Goal: Find specific page/section: Find specific page/section

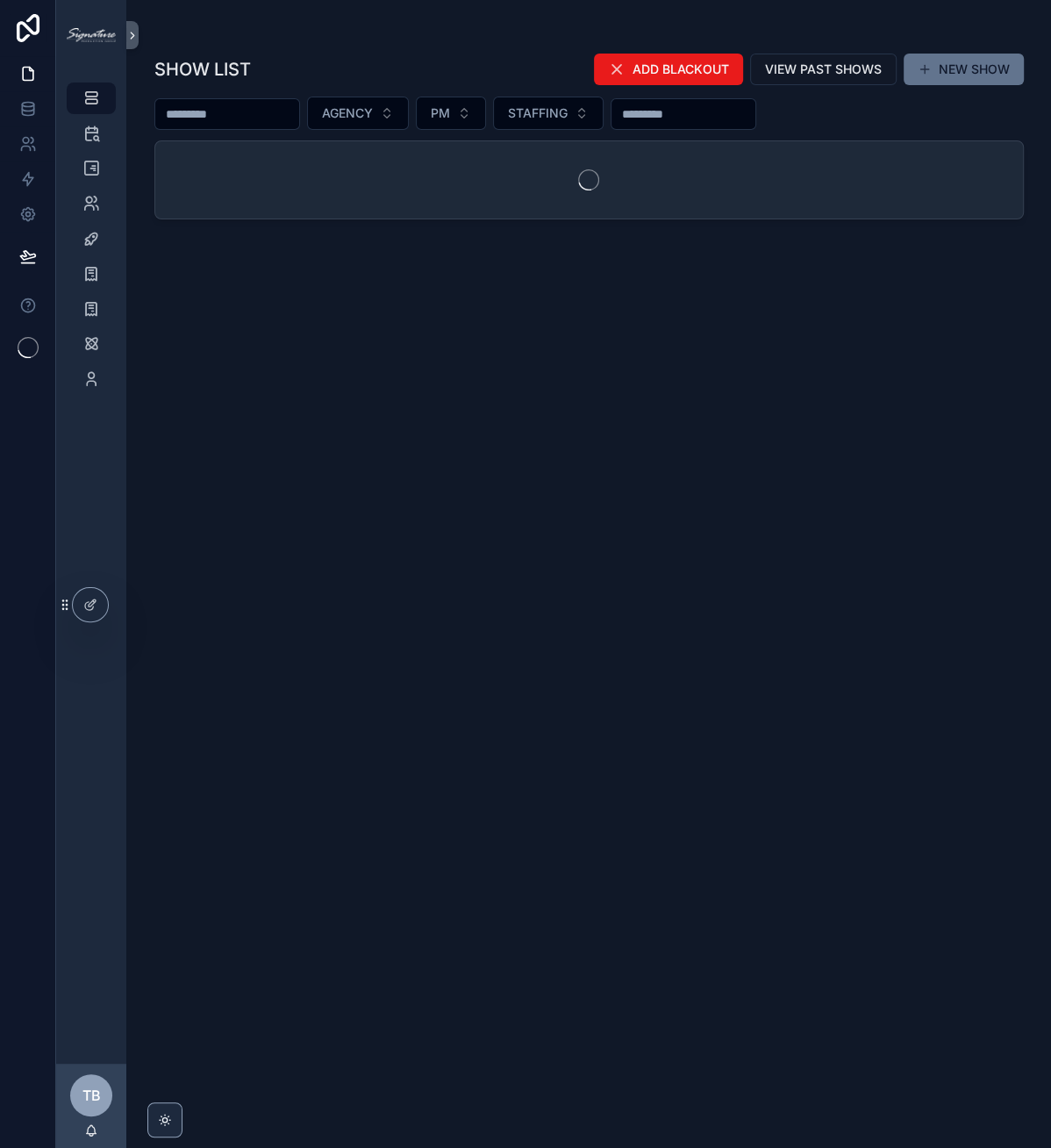
click at [265, 114] on input "scrollable content" at bounding box center [228, 114] width 144 height 25
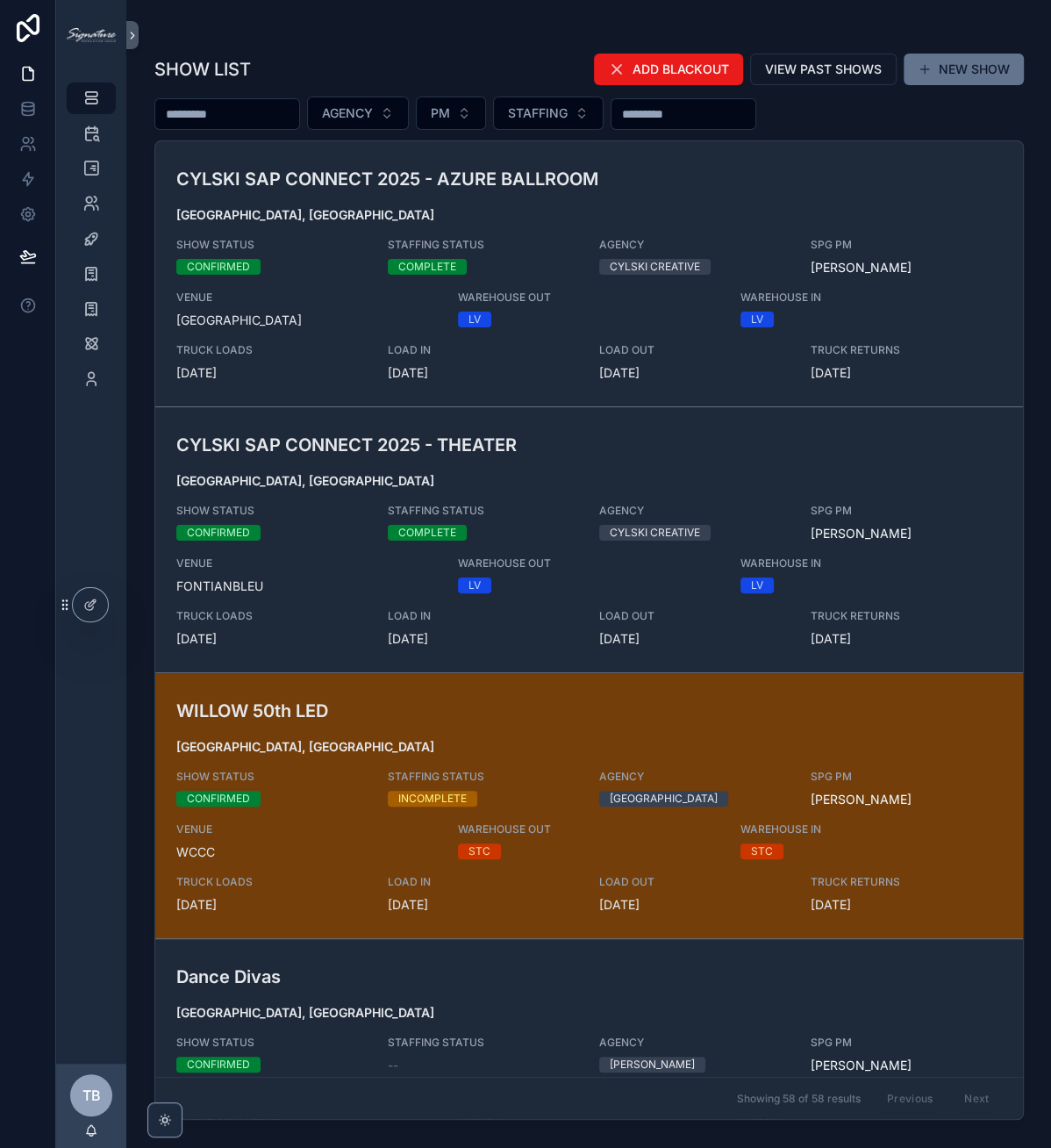
click at [256, 111] on input "scrollable content" at bounding box center [228, 114] width 144 height 25
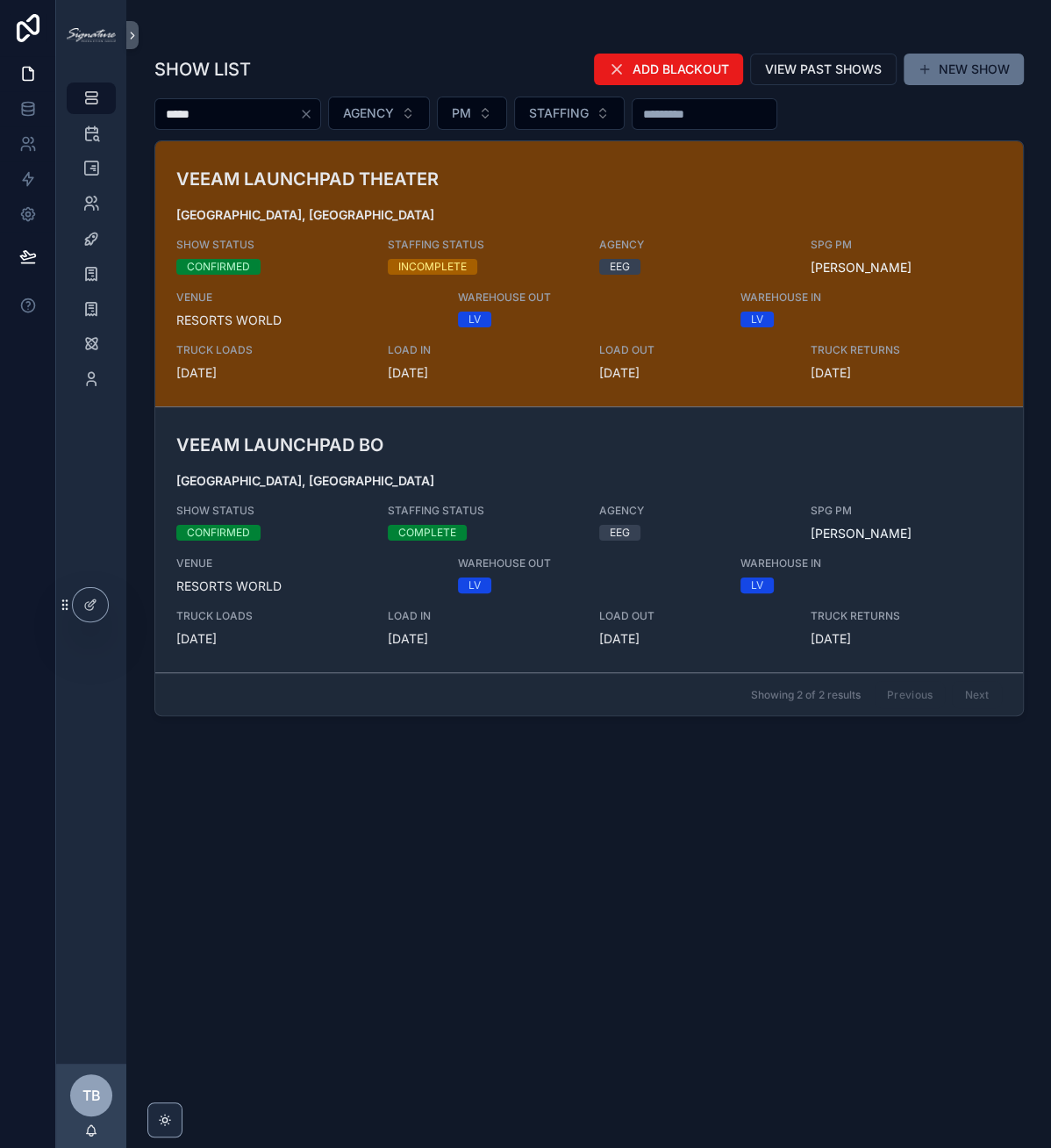
type input "*****"
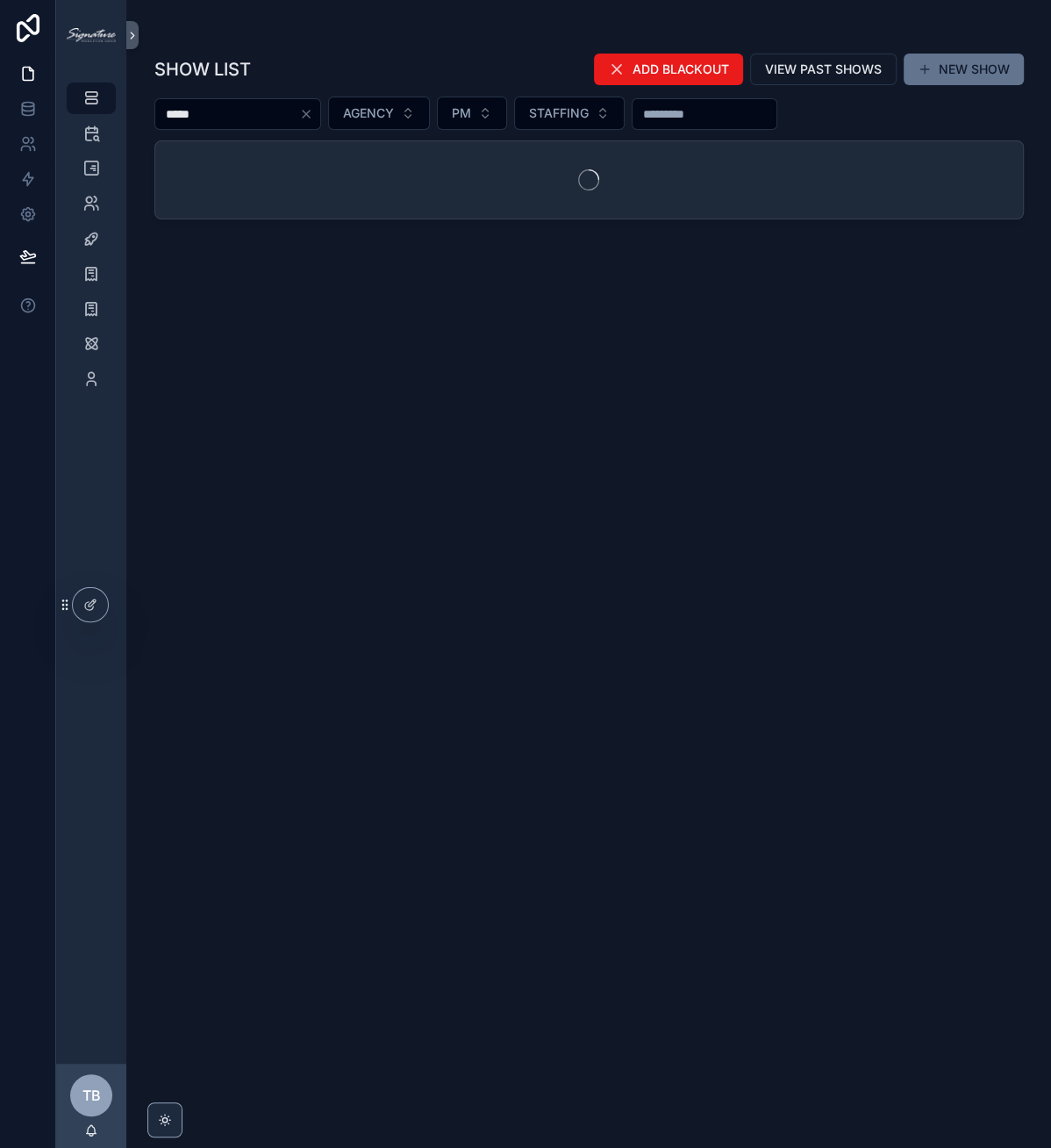
click at [548, 181] on div "scrollable content" at bounding box center [590, 180] width 868 height 77
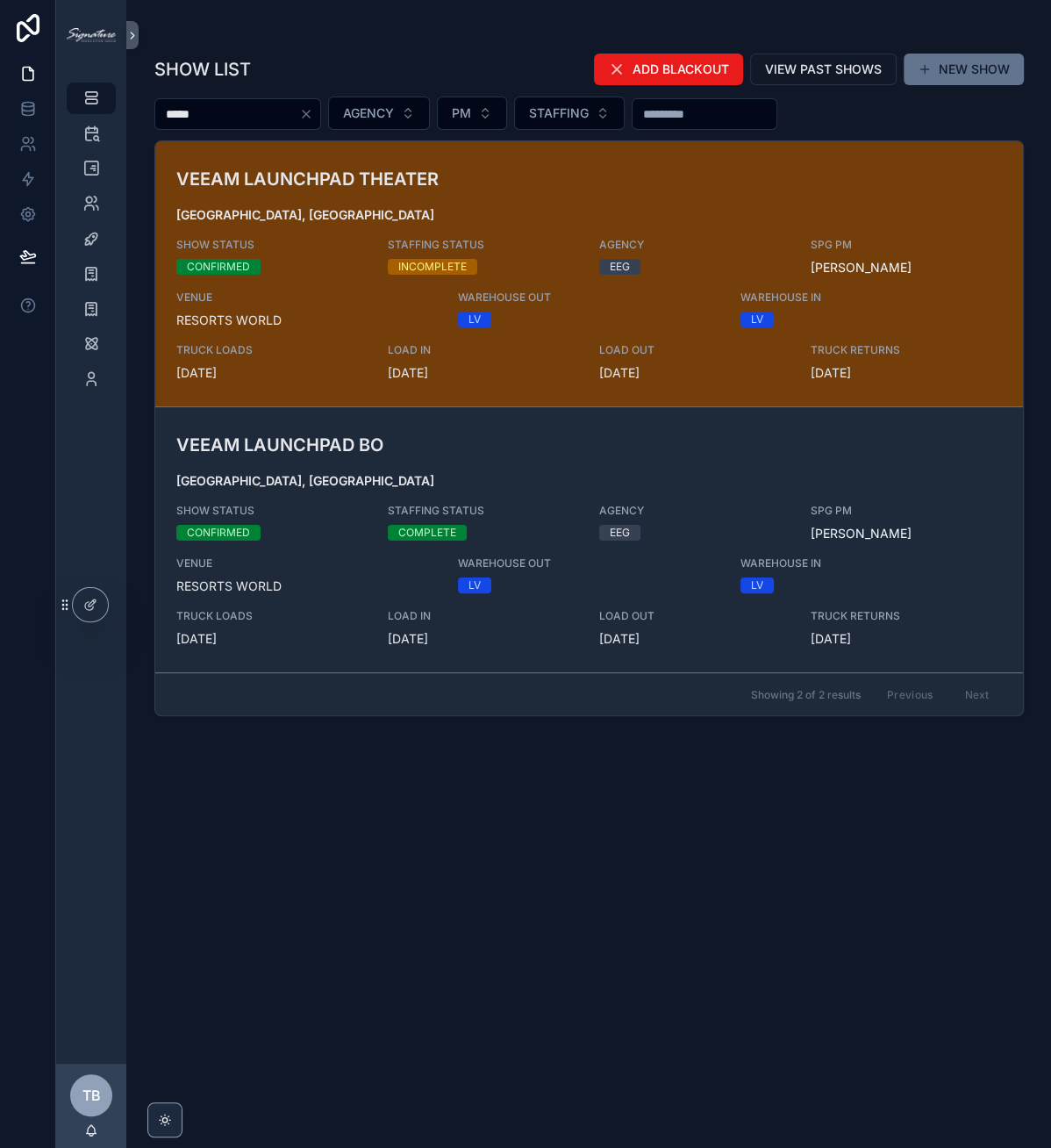
click at [548, 181] on h3 "VEEAM LAUNCHPAD THEATER" at bounding box center [447, 180] width 543 height 27
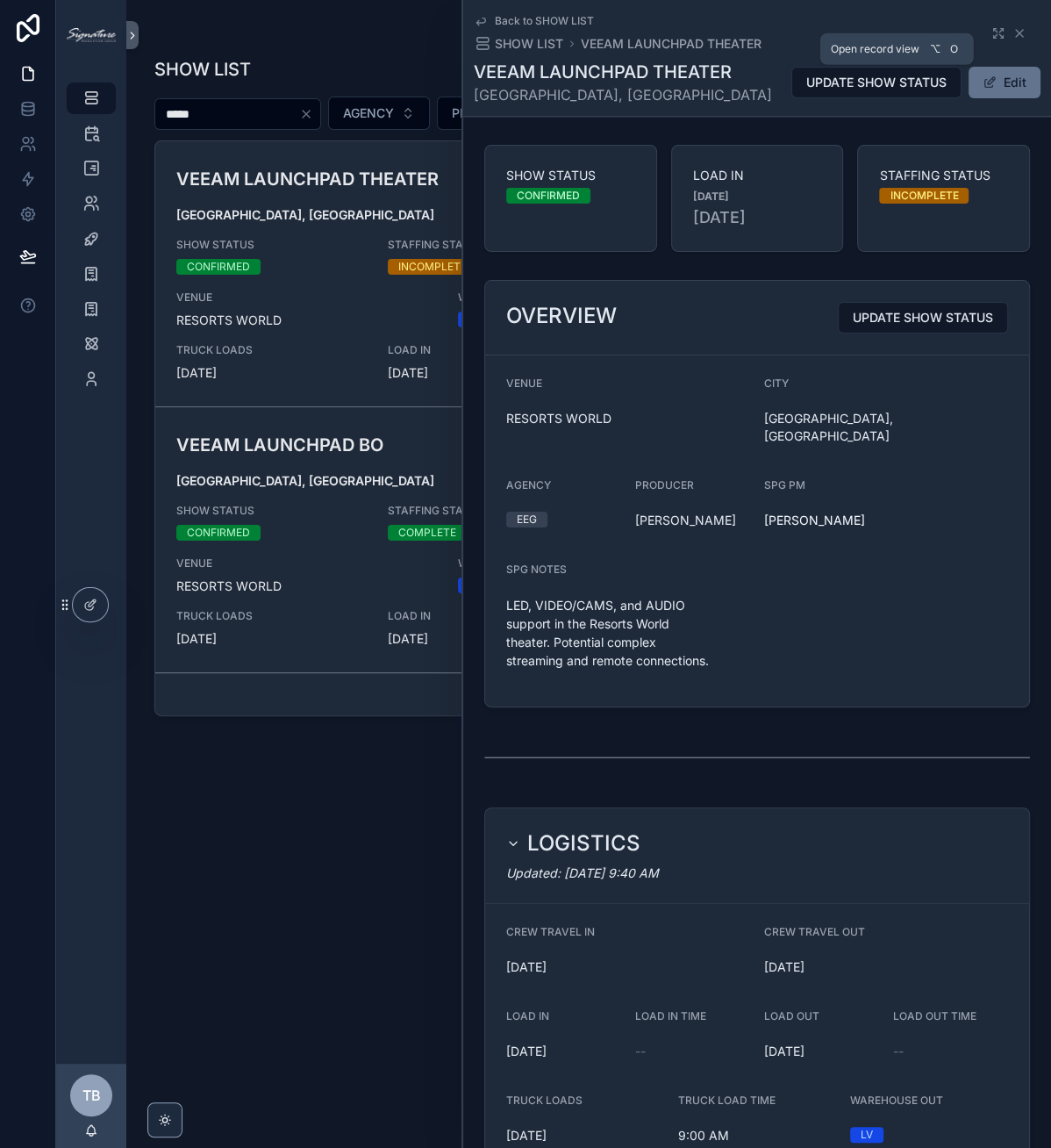
click at [991, 34] on icon "scrollable content" at bounding box center [999, 34] width 14 height 14
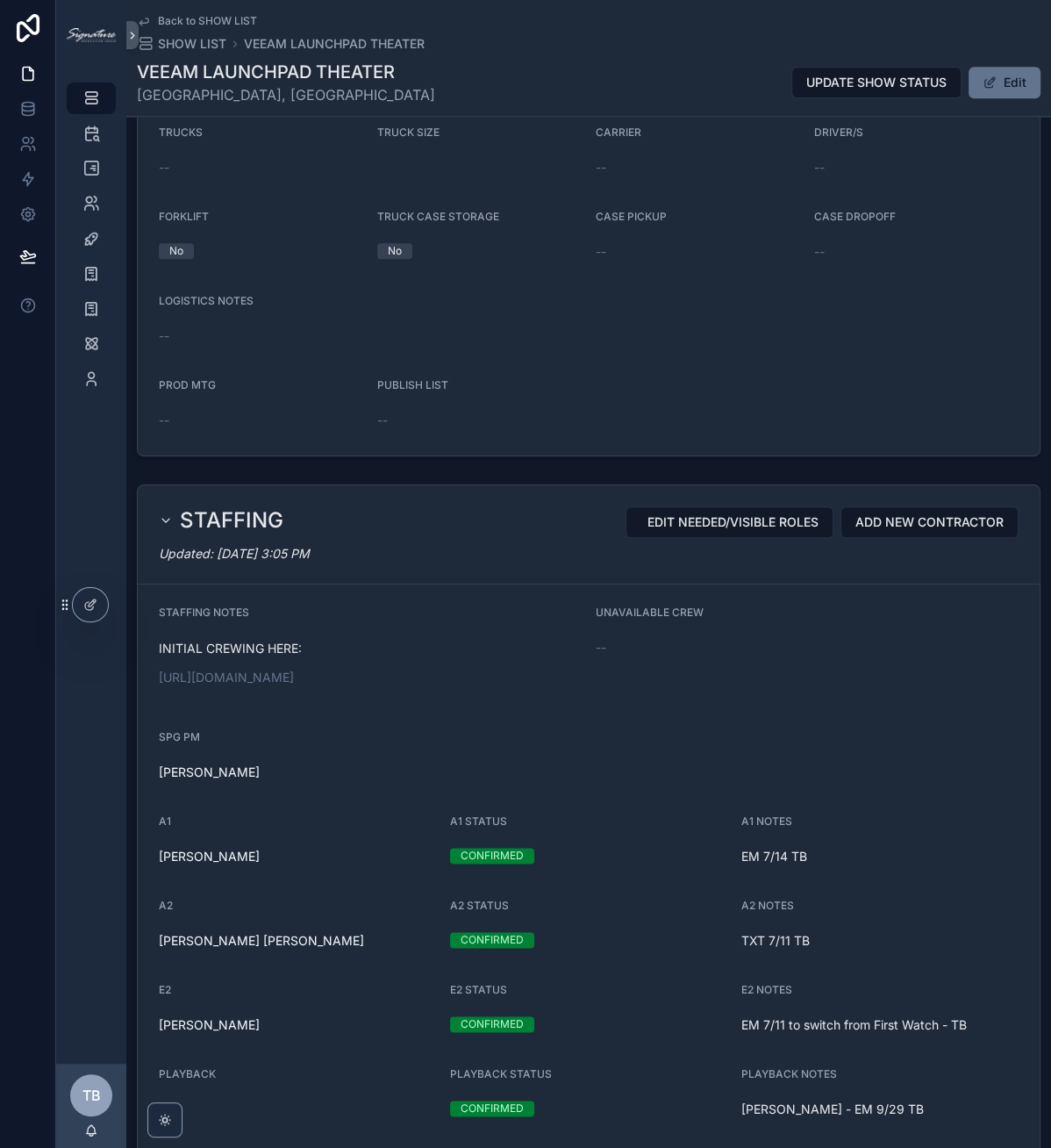
scroll to position [1183, 0]
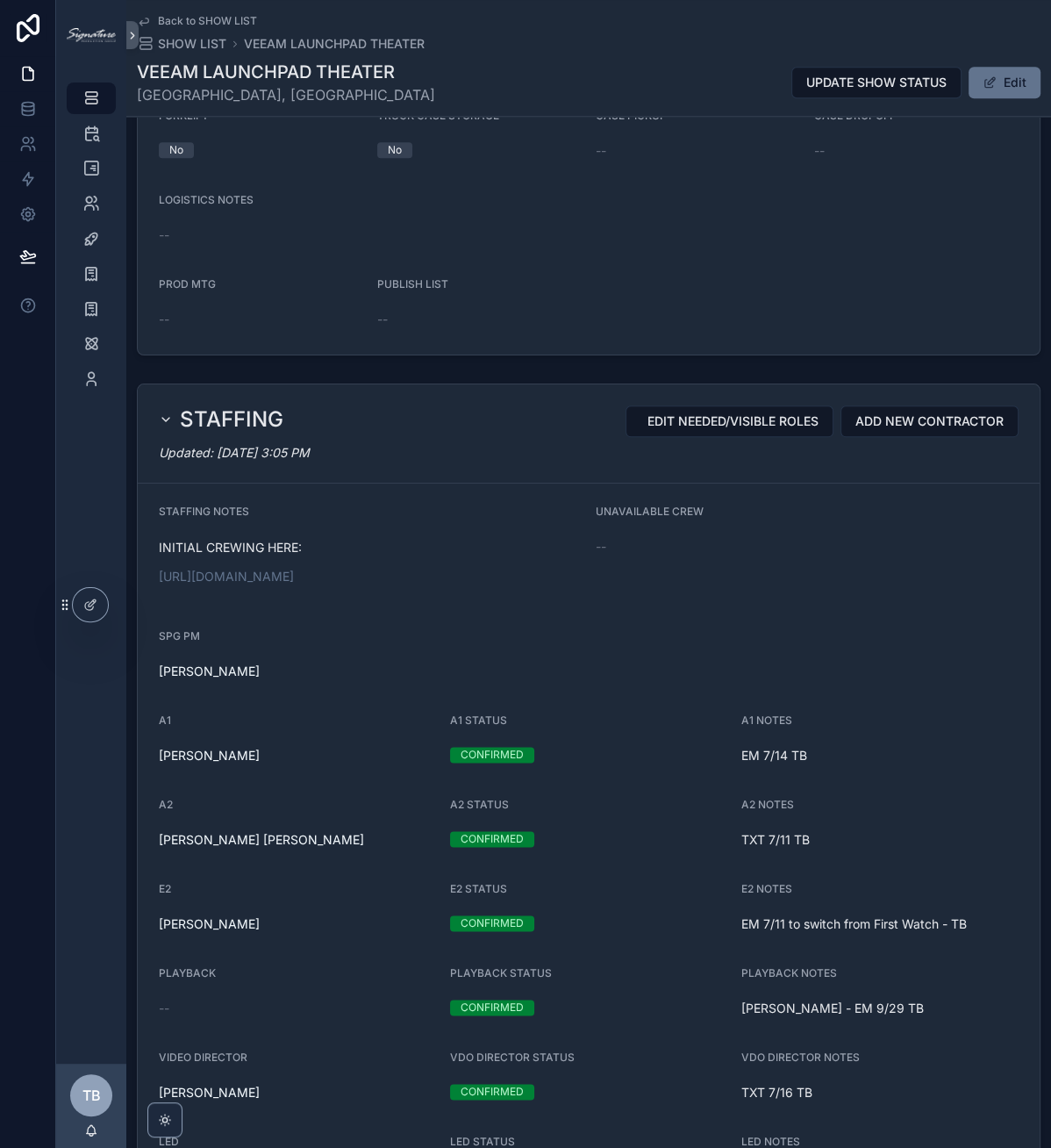
click at [996, 79] on button "Edit" at bounding box center [1005, 83] width 72 height 32
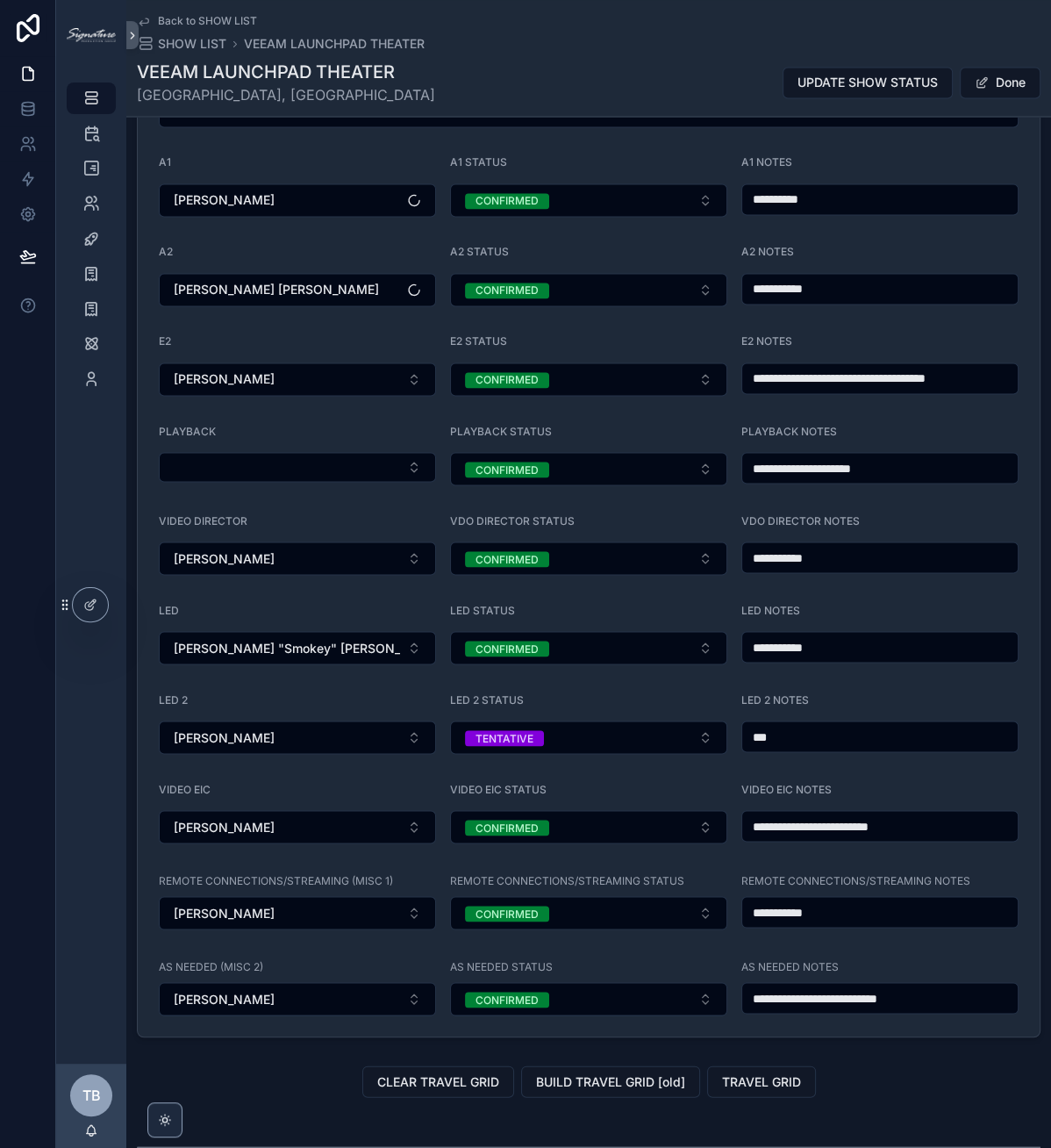
scroll to position [0, 0]
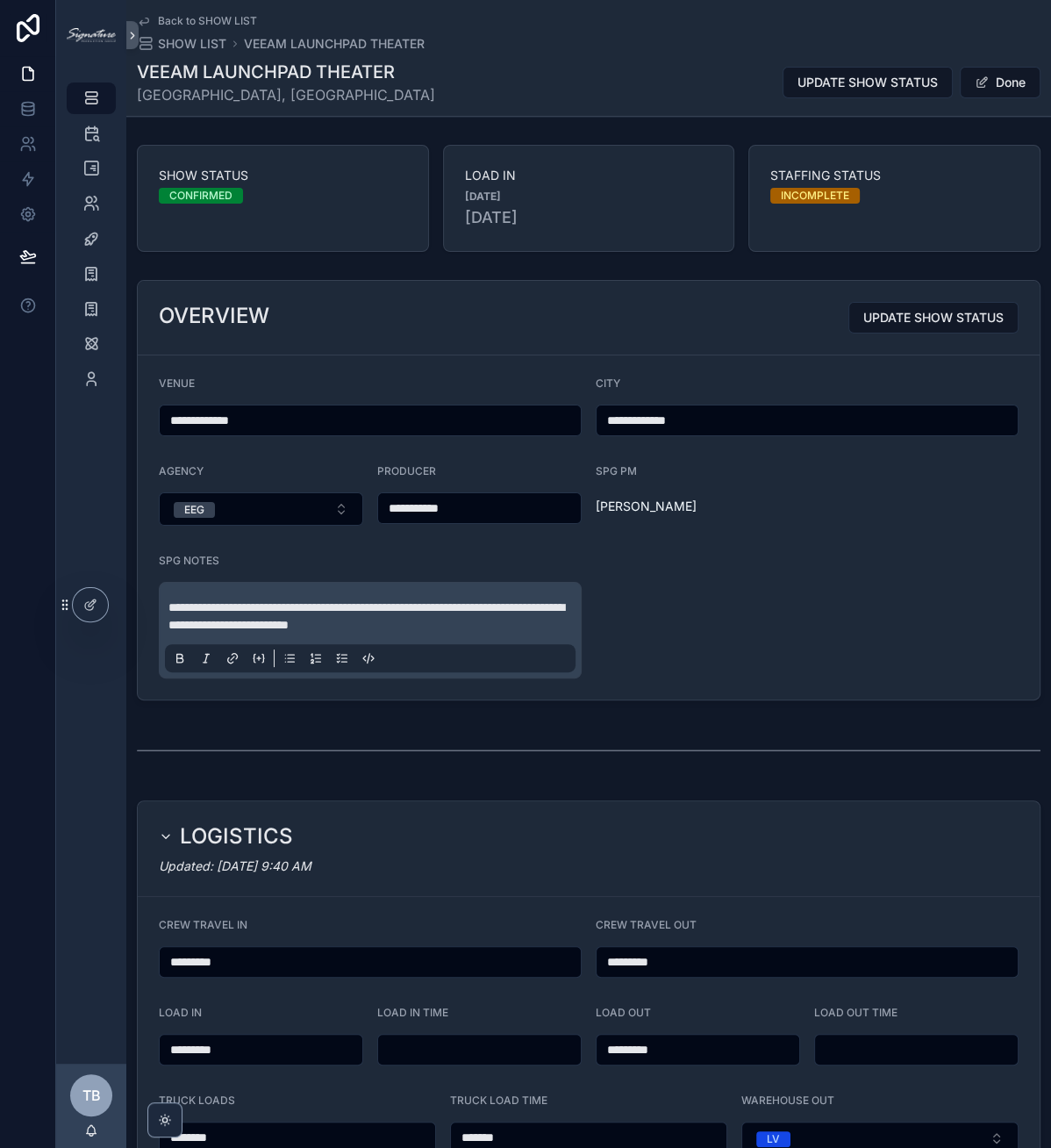
click at [970, 68] on button "Done" at bounding box center [1000, 83] width 81 height 32
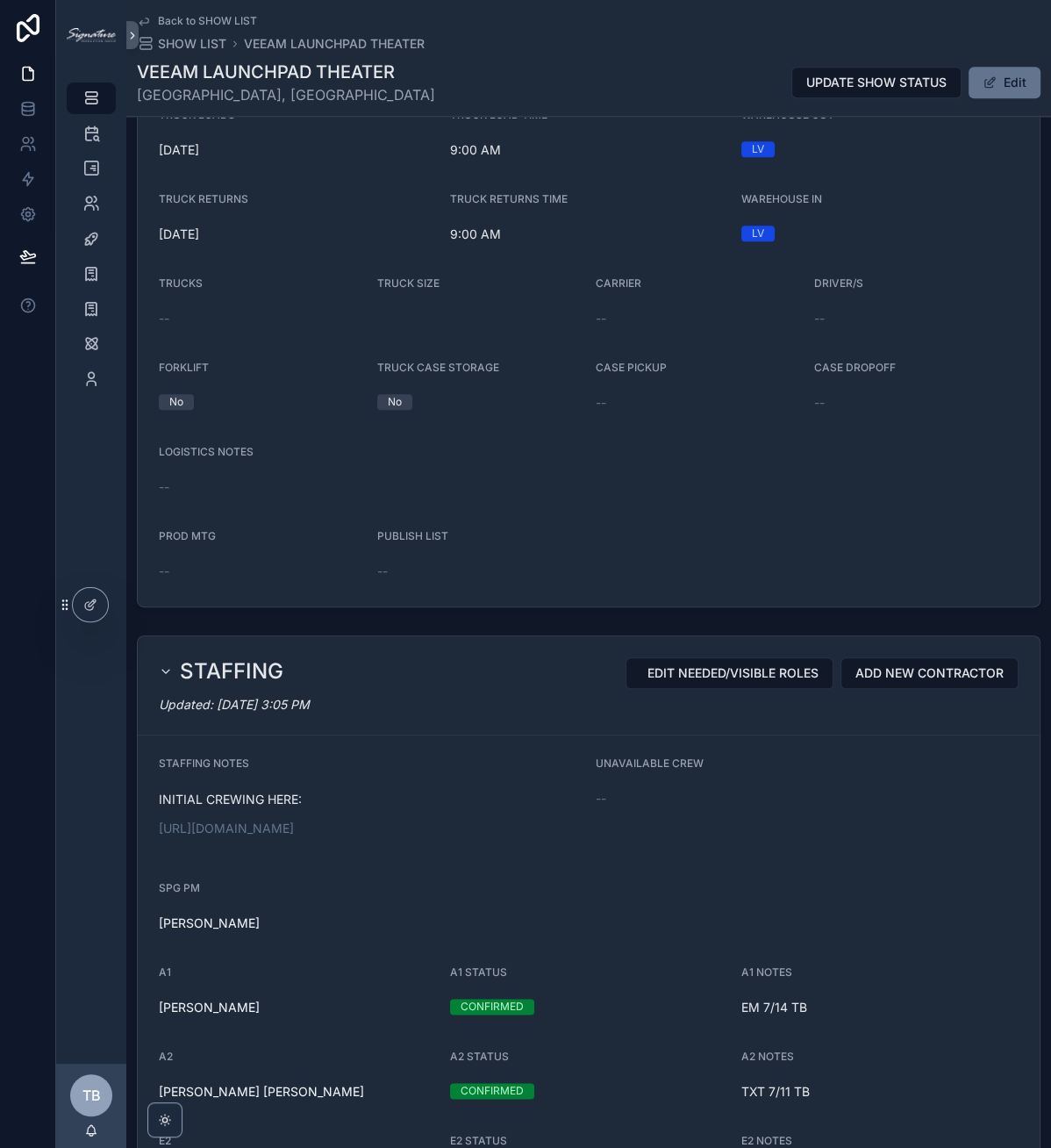
scroll to position [1193, 0]
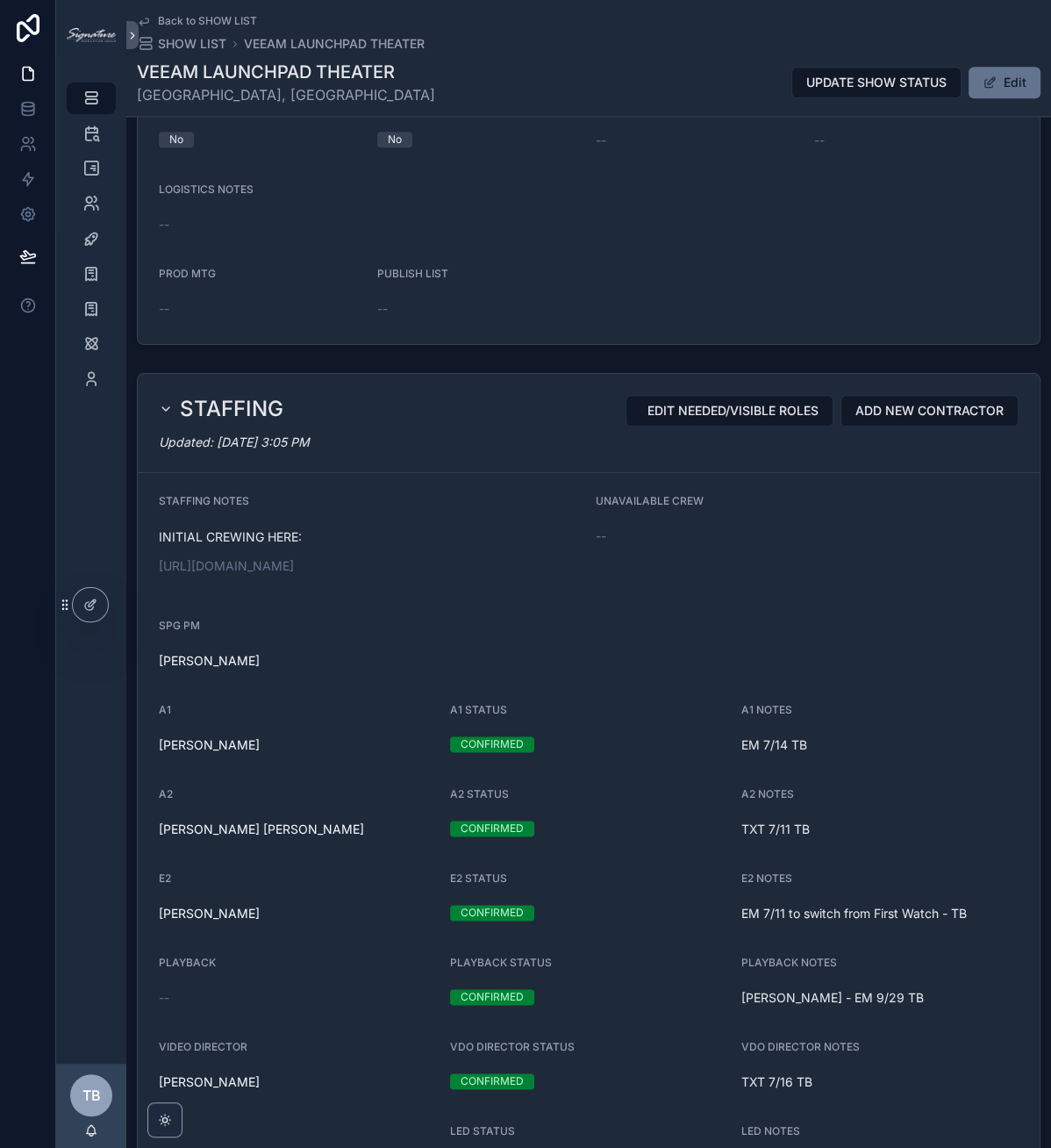
click at [294, 574] on link "https://docs.google.com/spreadsheets/d/1ncNU4Zn1KwEipNinpeK4vI2q2aKTJESBgscbefi…" at bounding box center [227, 566] width 135 height 15
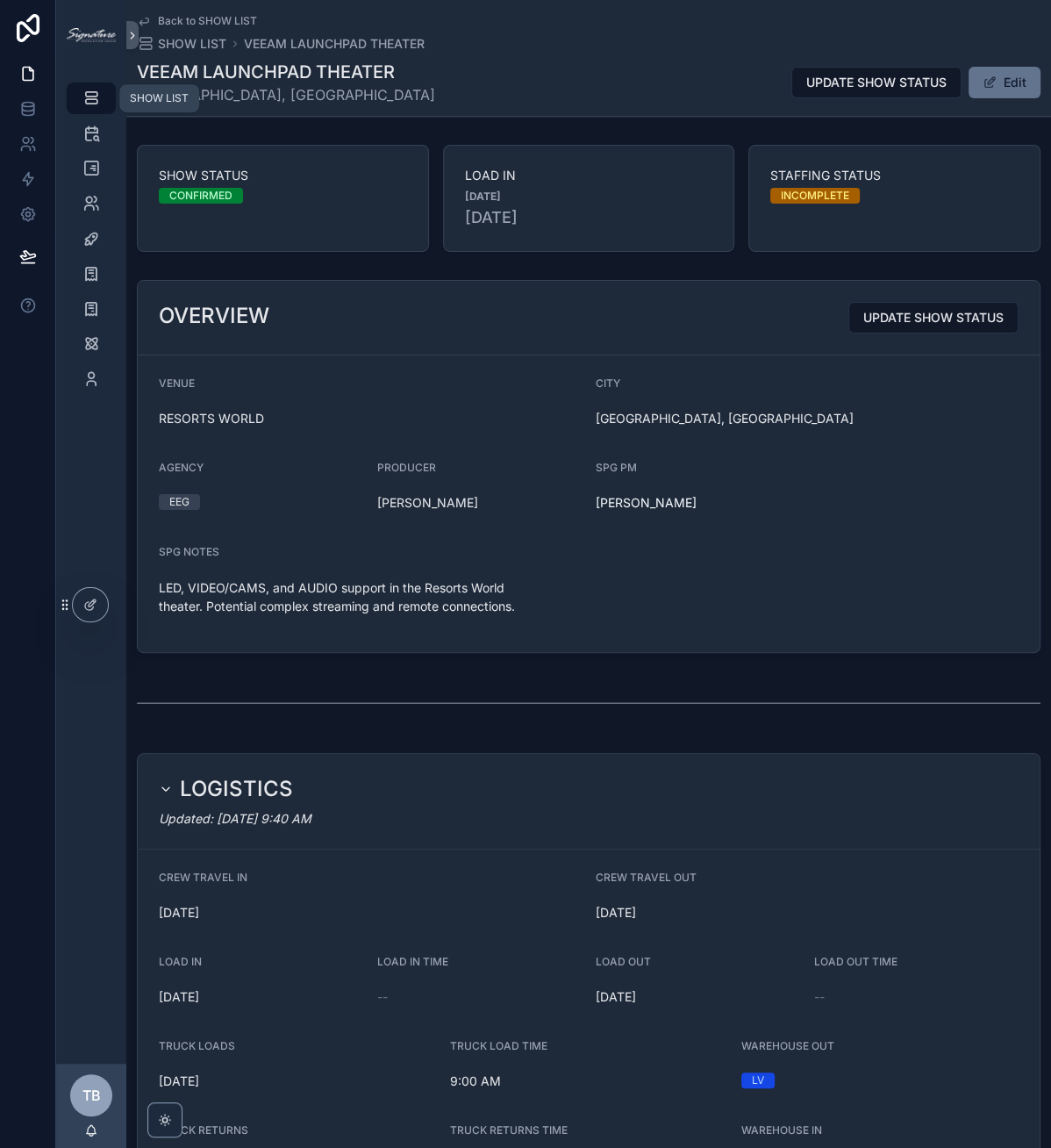
click at [102, 105] on div "SHOW LIST" at bounding box center [92, 99] width 28 height 28
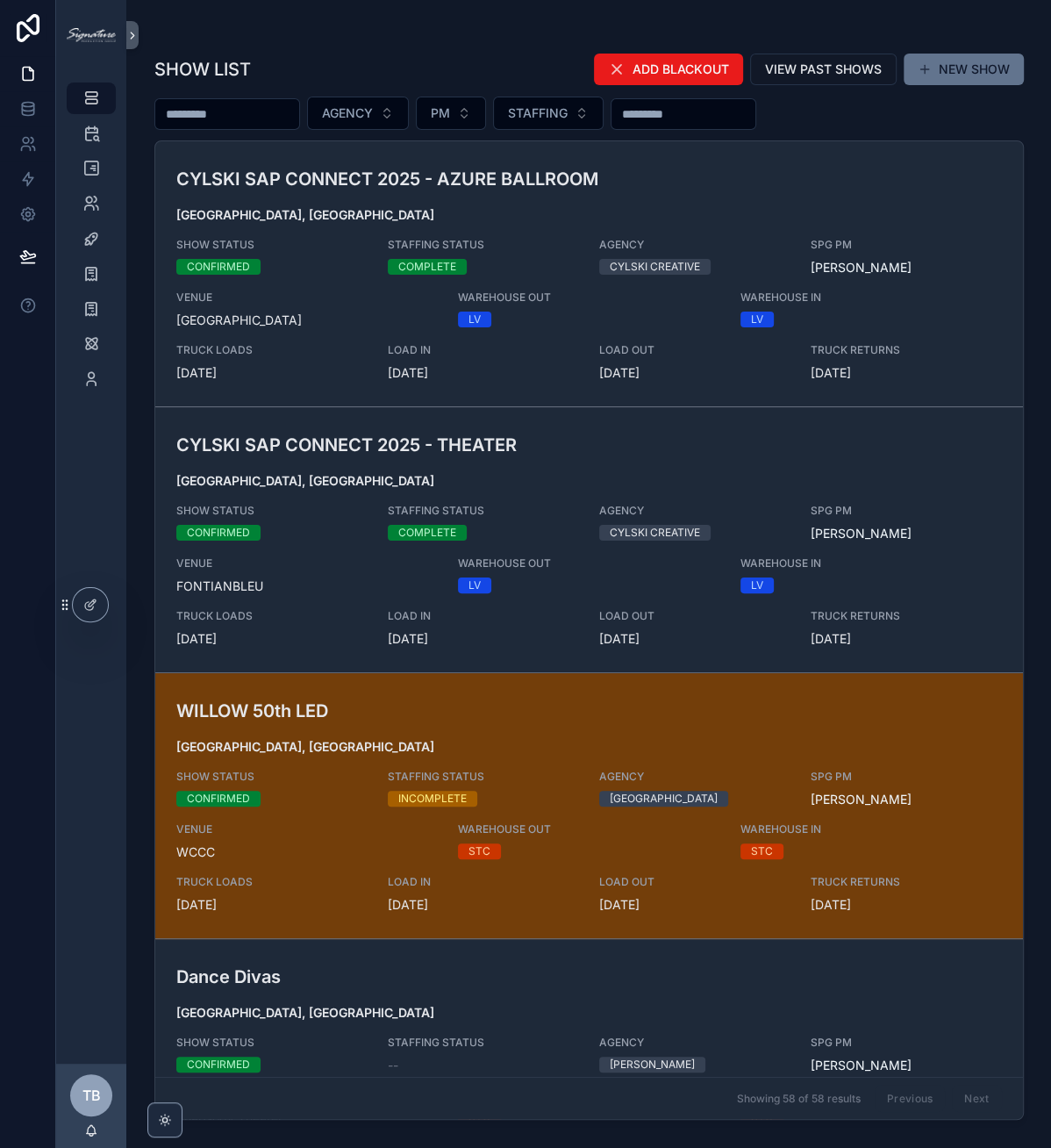
click at [293, 119] on input "scrollable content" at bounding box center [228, 114] width 144 height 25
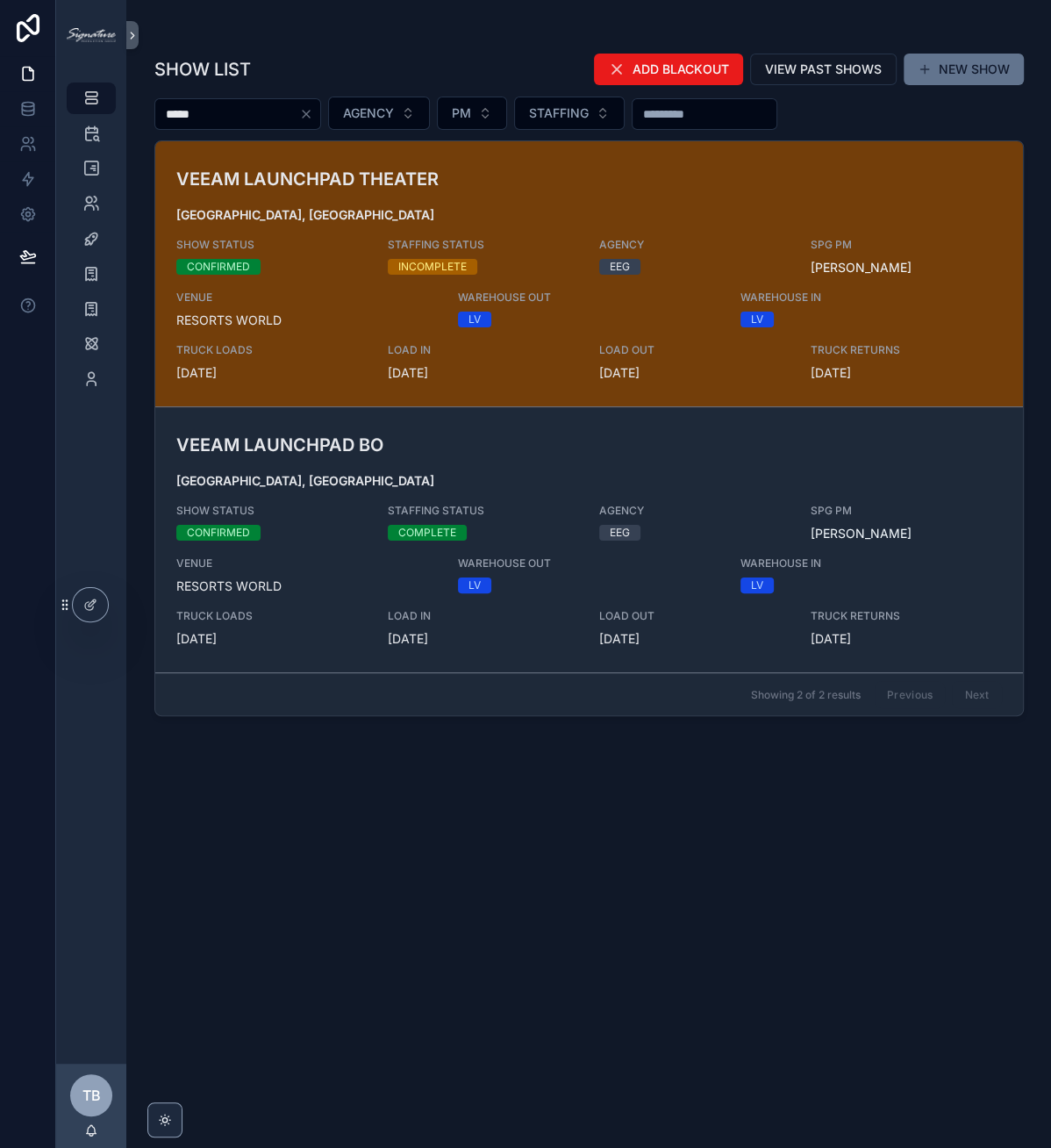
click at [282, 115] on input "*****" at bounding box center [228, 114] width 144 height 25
type input "********"
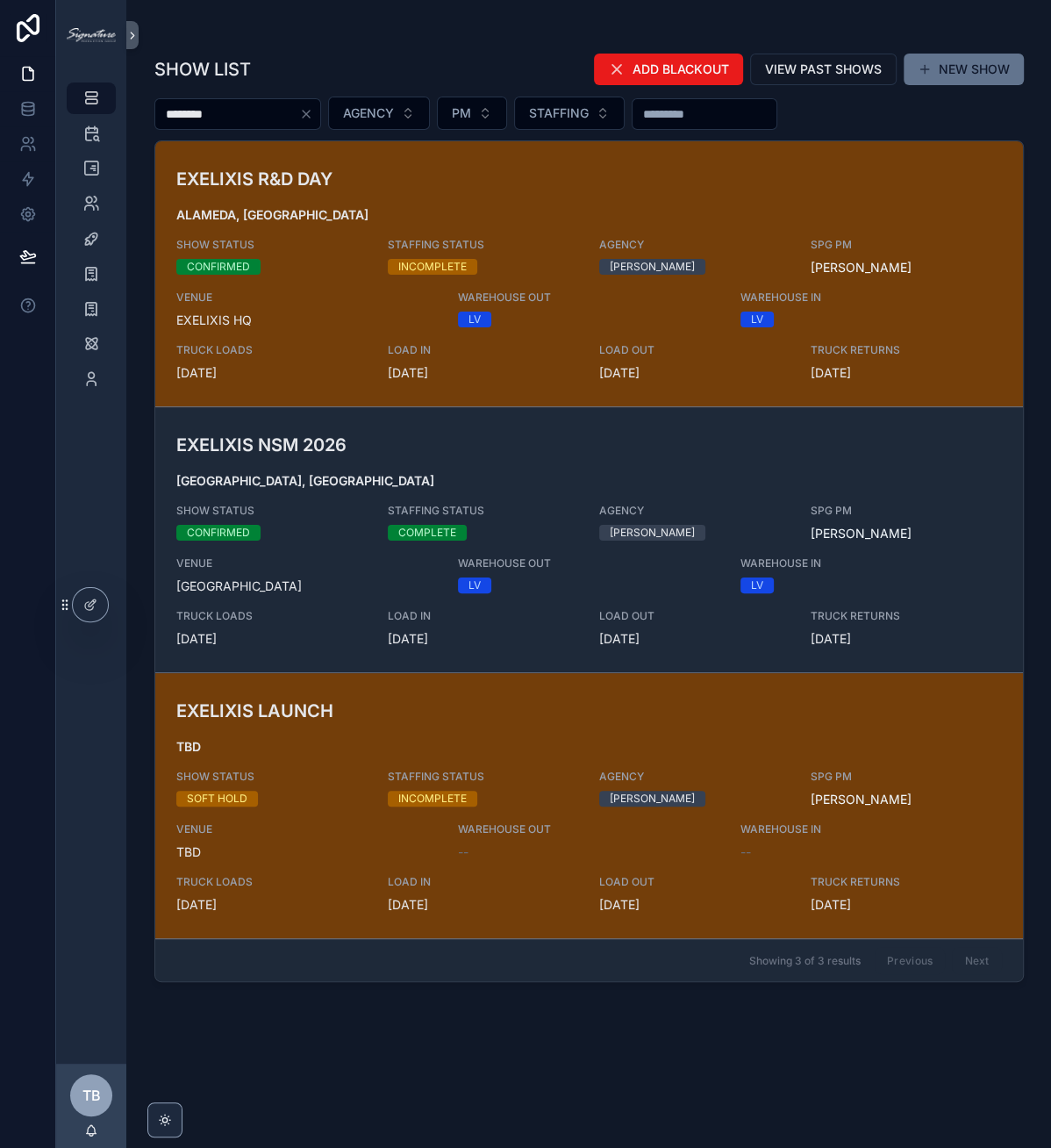
click at [544, 189] on h3 "EXELIXIS R&D DAY" at bounding box center [447, 180] width 543 height 27
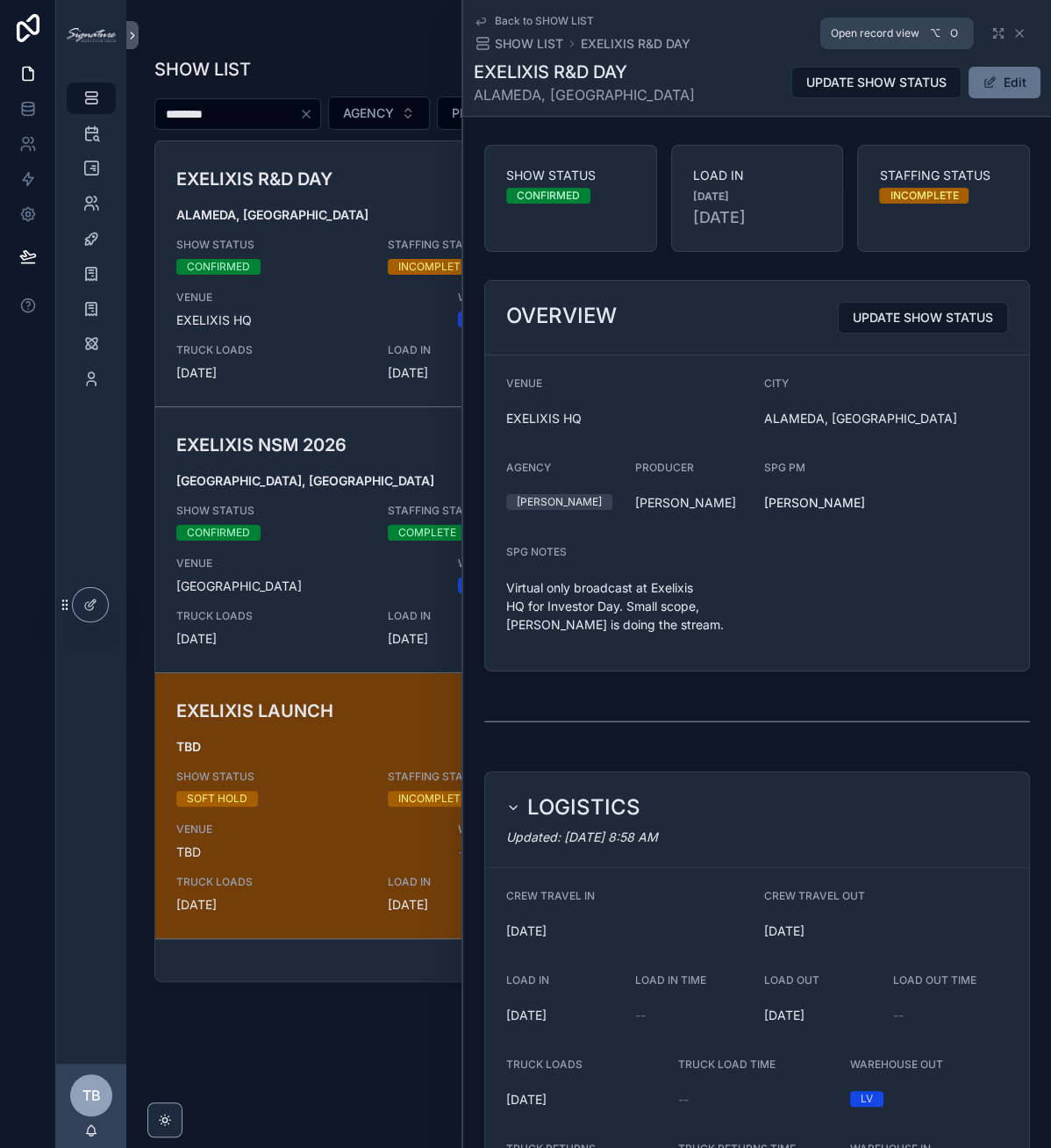
click at [994, 36] on icon "scrollable content" at bounding box center [995, 36] width 3 height 3
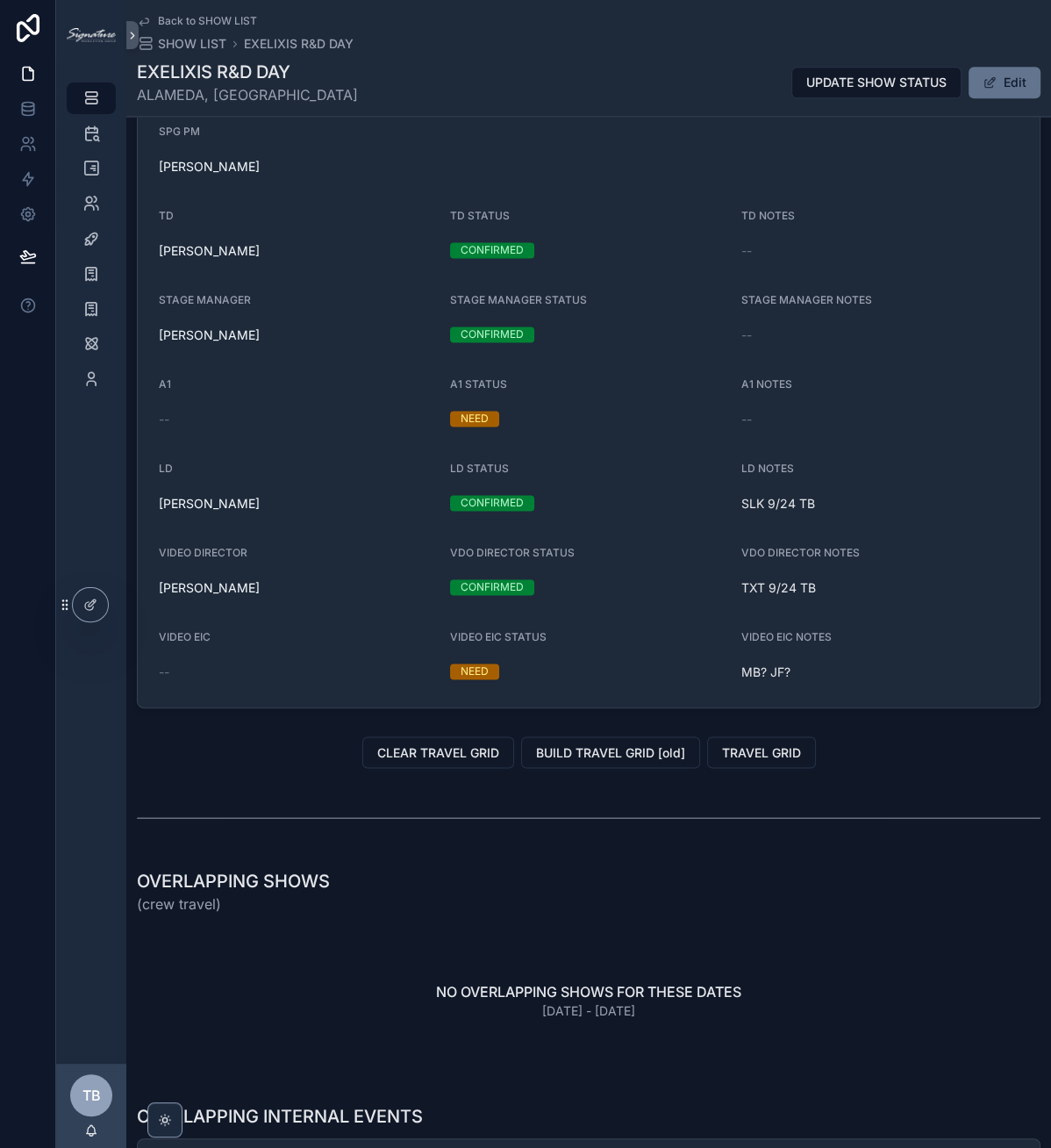
scroll to position [1577, 0]
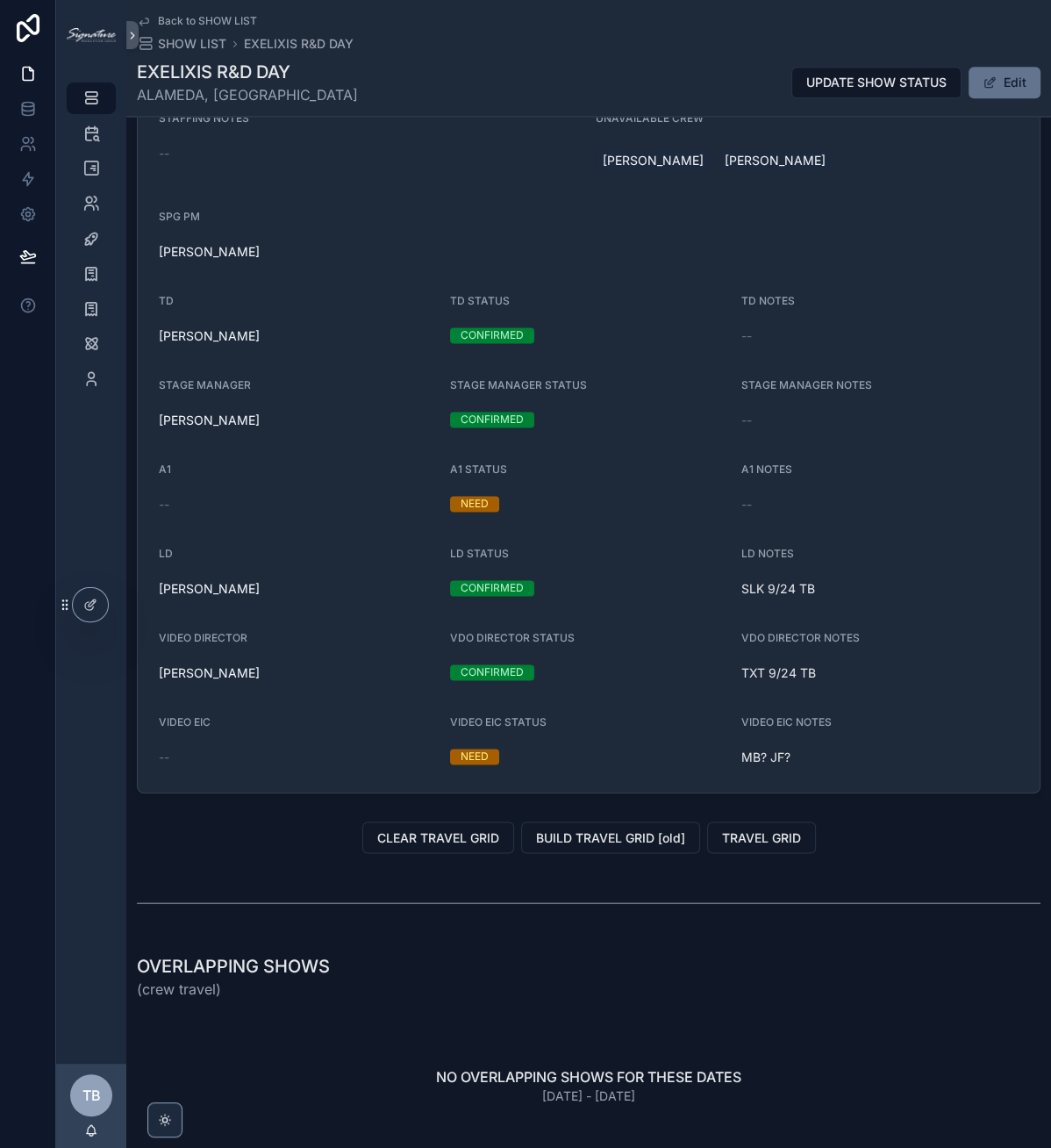
click at [983, 89] on span "scrollable content" at bounding box center [990, 83] width 14 height 14
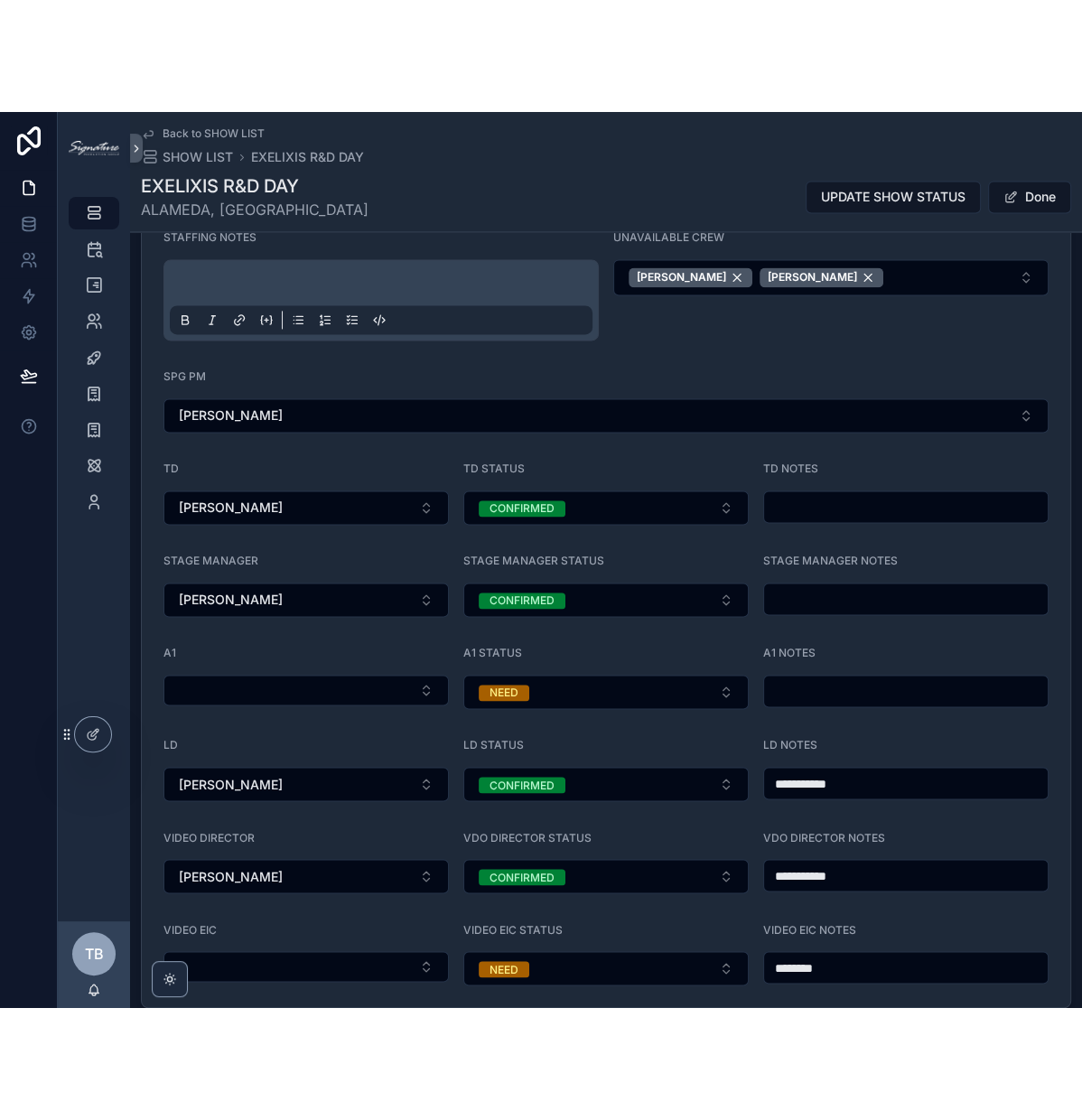
scroll to position [1772, 0]
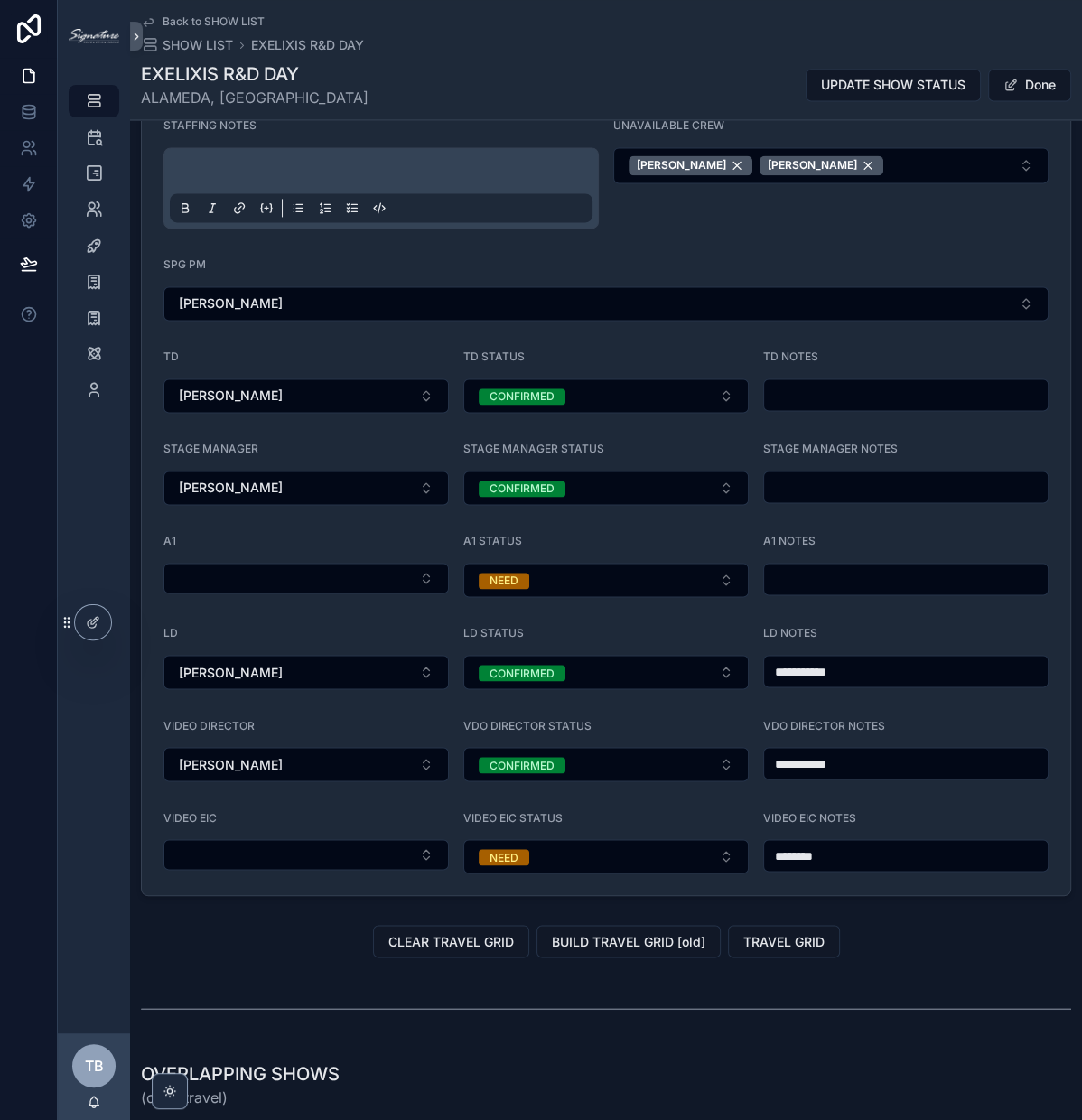
click at [866, 843] on input "*******" at bounding box center [906, 856] width 284 height 26
drag, startPoint x: 877, startPoint y: 838, endPoint x: 776, endPoint y: 839, distance: 101.0
click at [776, 843] on input "*******" at bounding box center [906, 856] width 284 height 26
click at [786, 843] on input "*******" at bounding box center [906, 856] width 284 height 26
drag, startPoint x: 797, startPoint y: 833, endPoint x: 763, endPoint y: 837, distance: 34.2
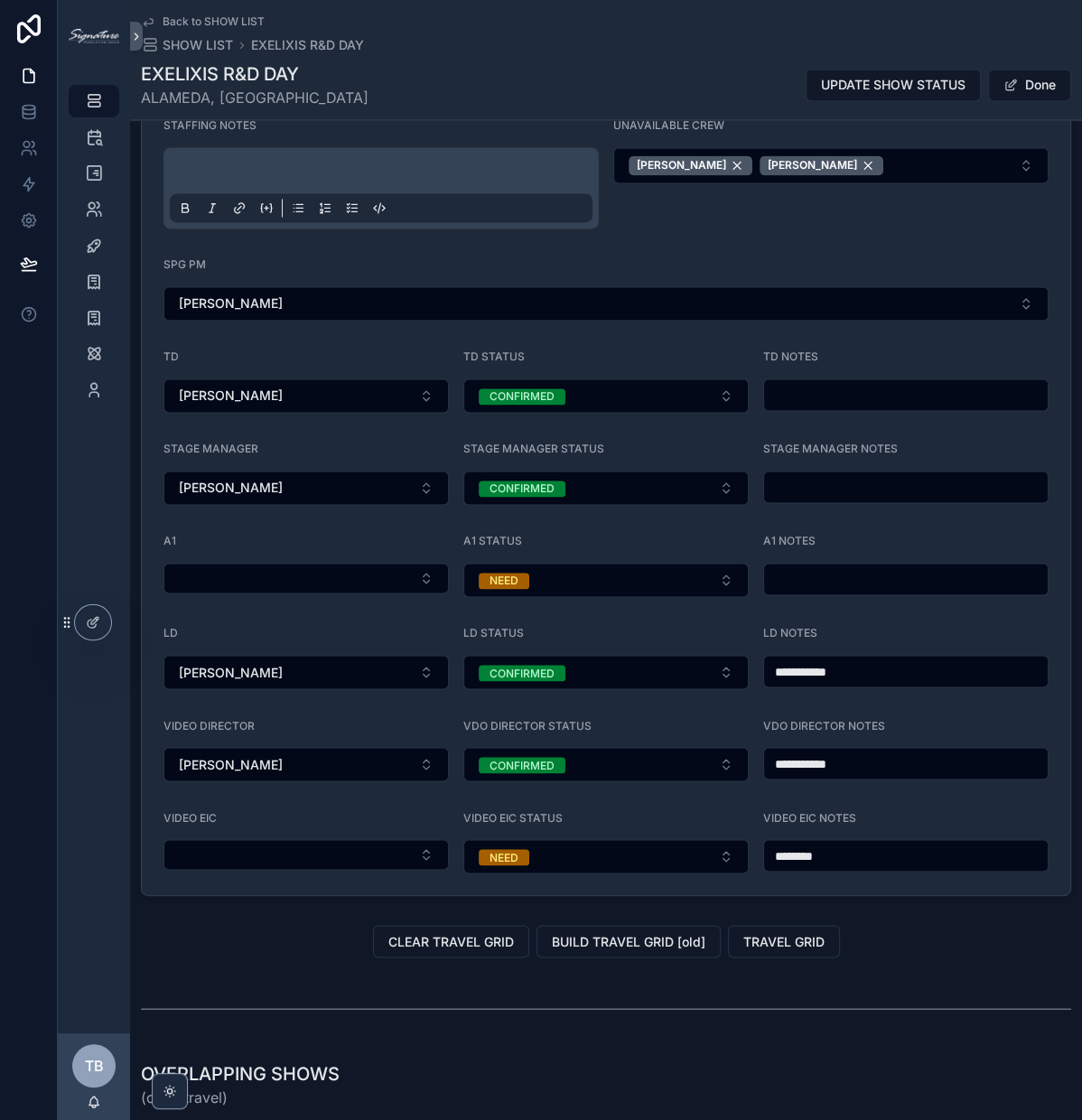
click at [764, 843] on input "*******" at bounding box center [906, 856] width 284 height 26
click at [942, 750] on input "**********" at bounding box center [906, 763] width 284 height 26
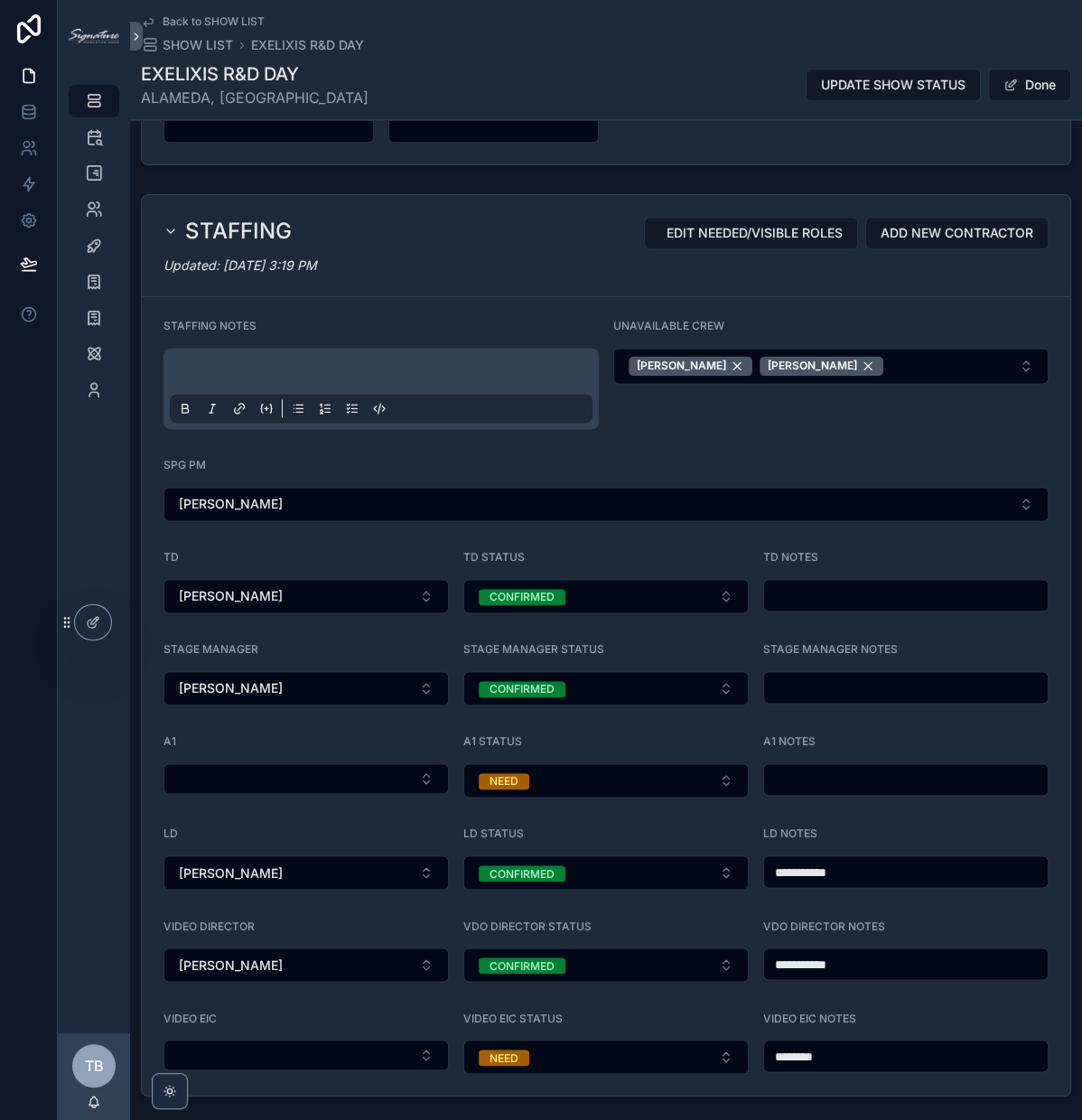
scroll to position [1721, 0]
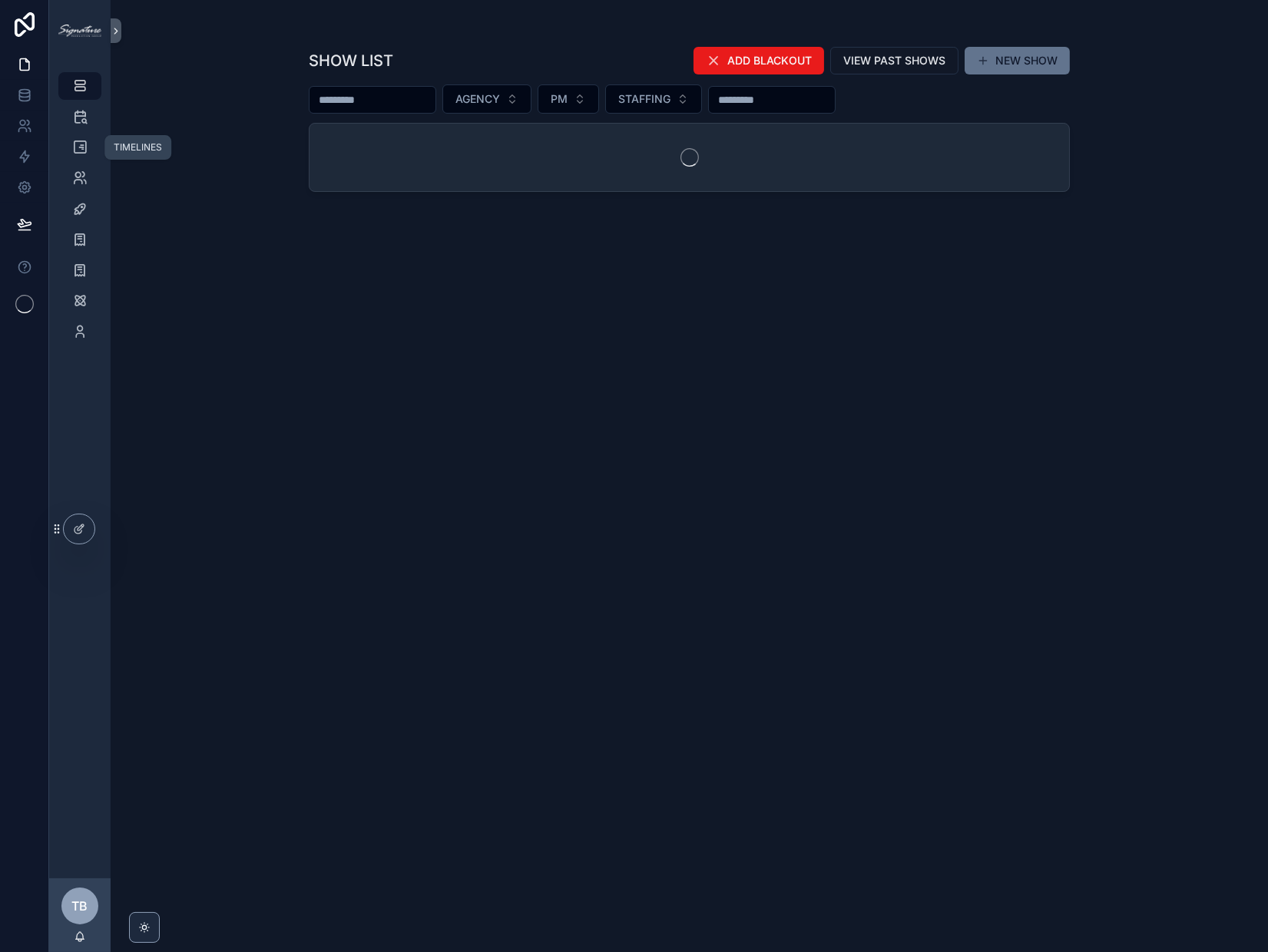
click at [84, 145] on icon "scrollable content" at bounding box center [80, 148] width 16 height 16
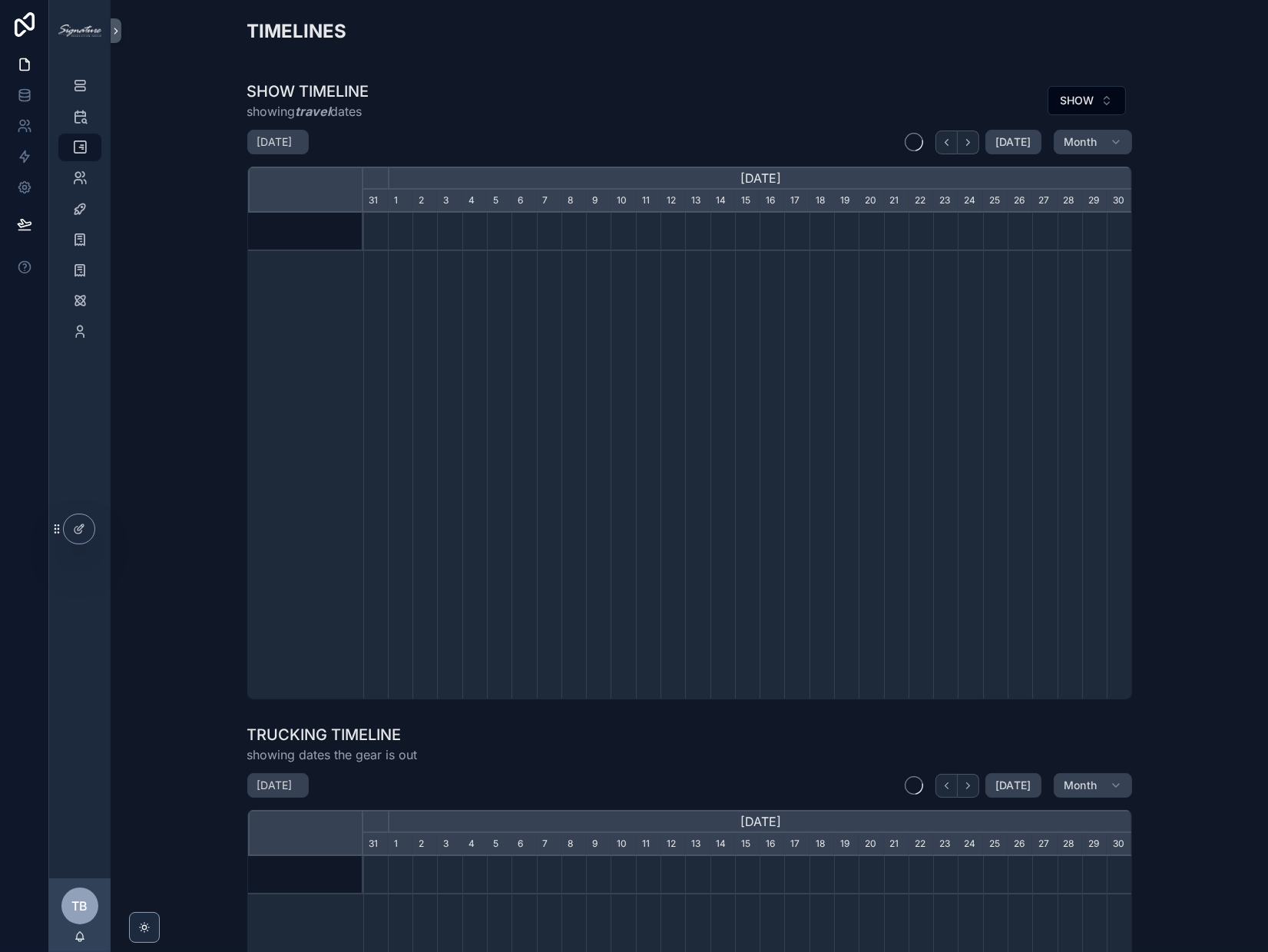
scroll to position [0, 769]
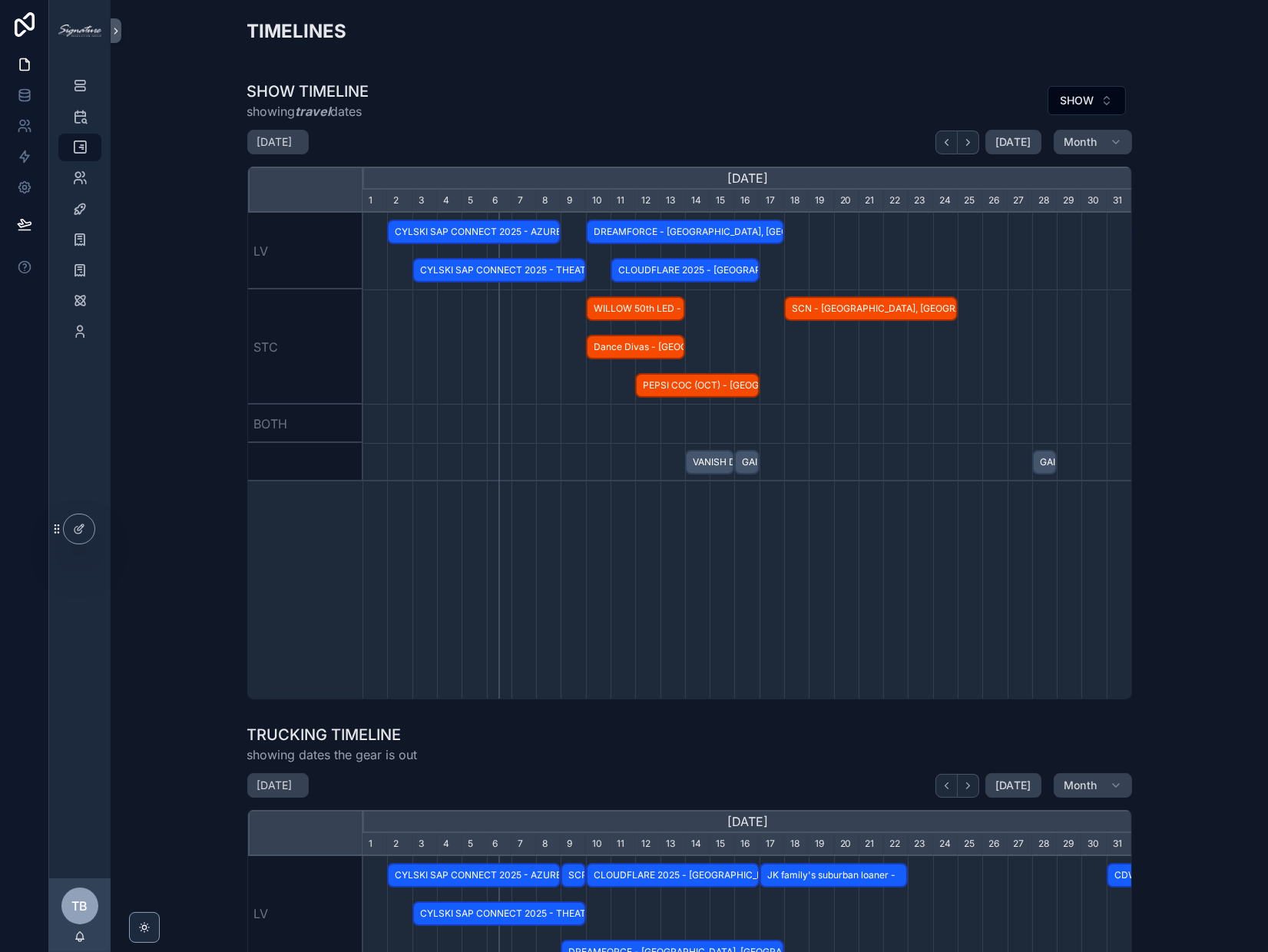
click at [972, 148] on button "scrollable content" at bounding box center [969, 142] width 22 height 24
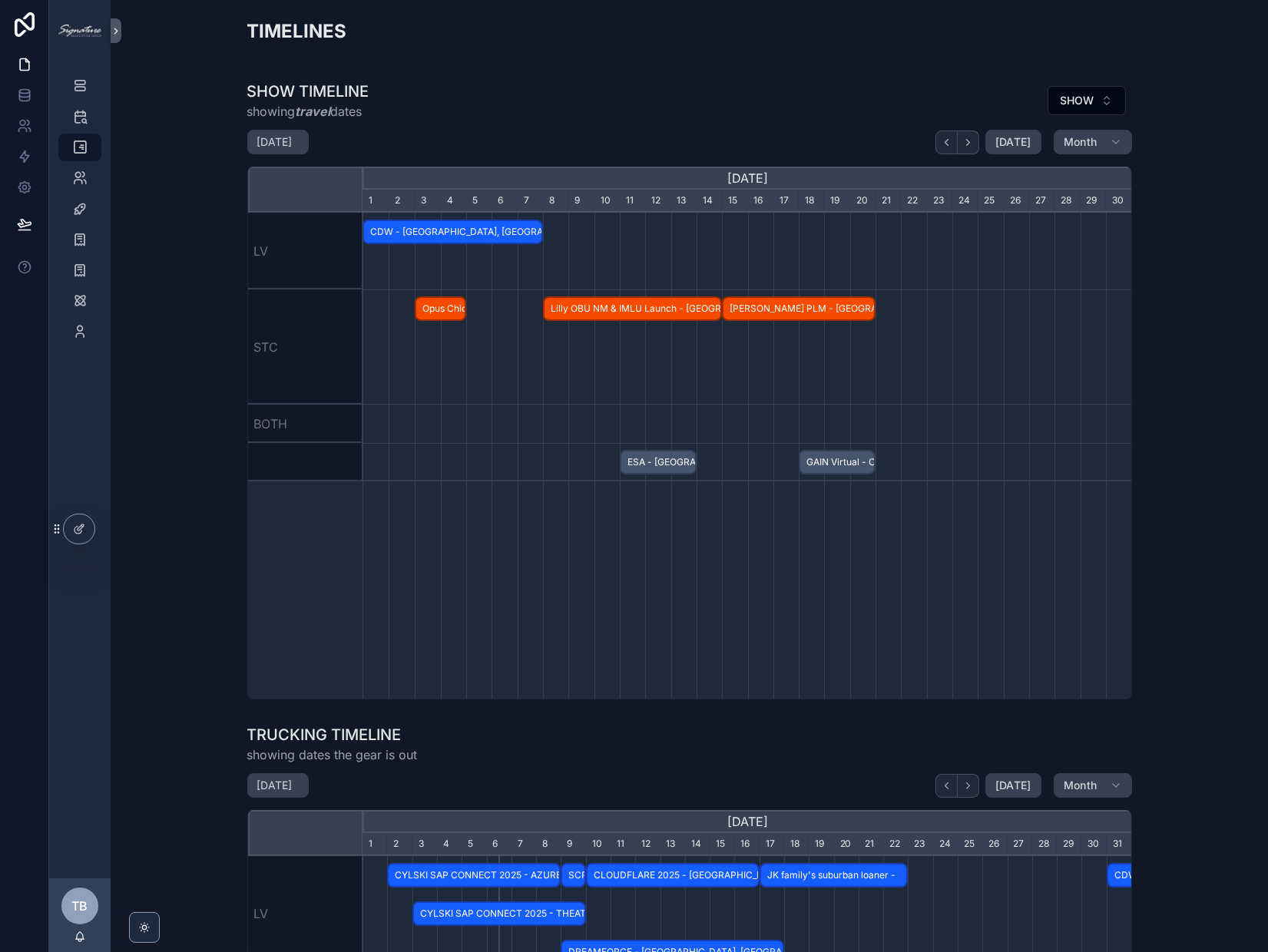
click at [972, 148] on button "scrollable content" at bounding box center [969, 142] width 22 height 24
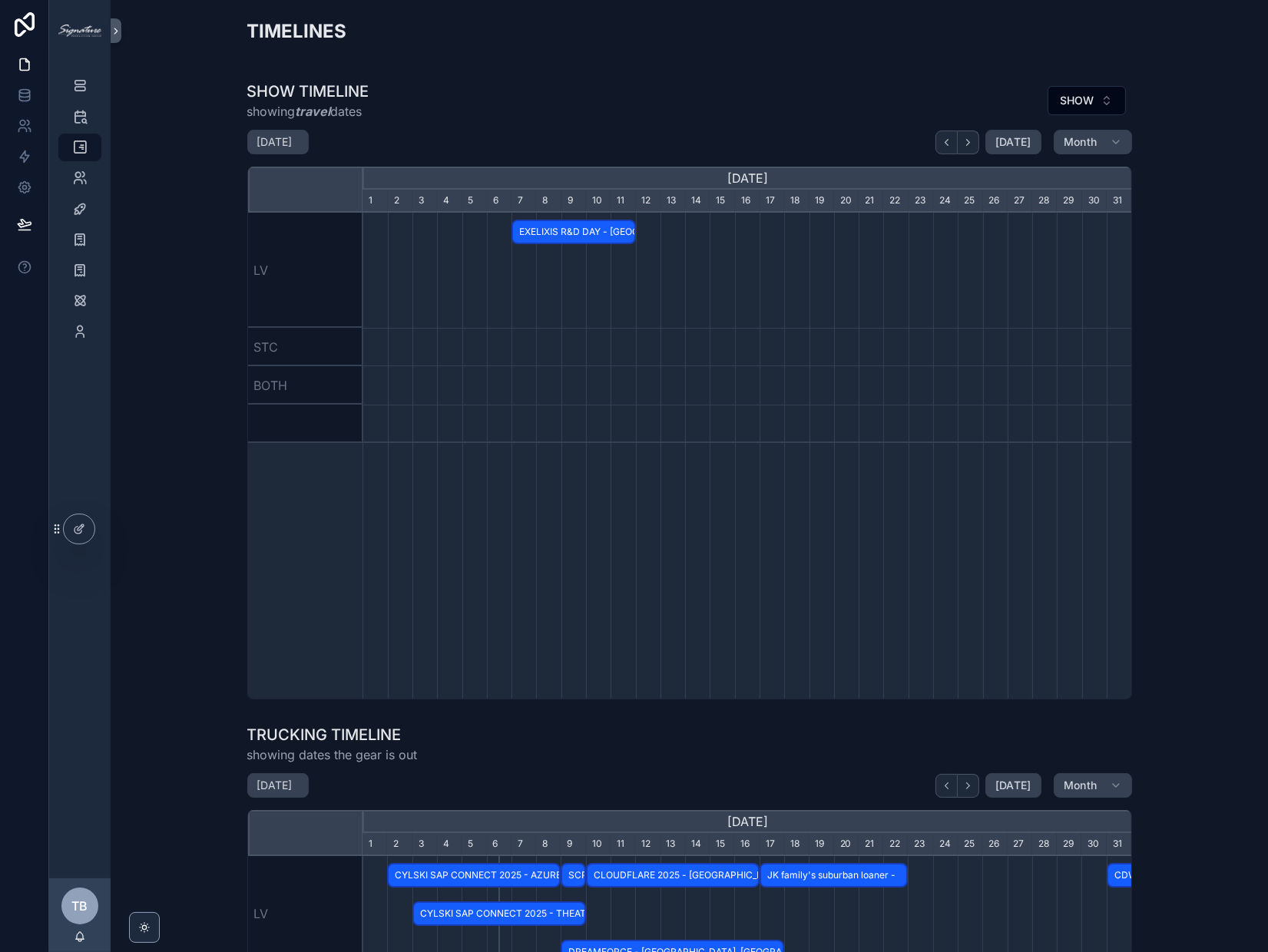
click at [972, 148] on button "scrollable content" at bounding box center [969, 142] width 22 height 24
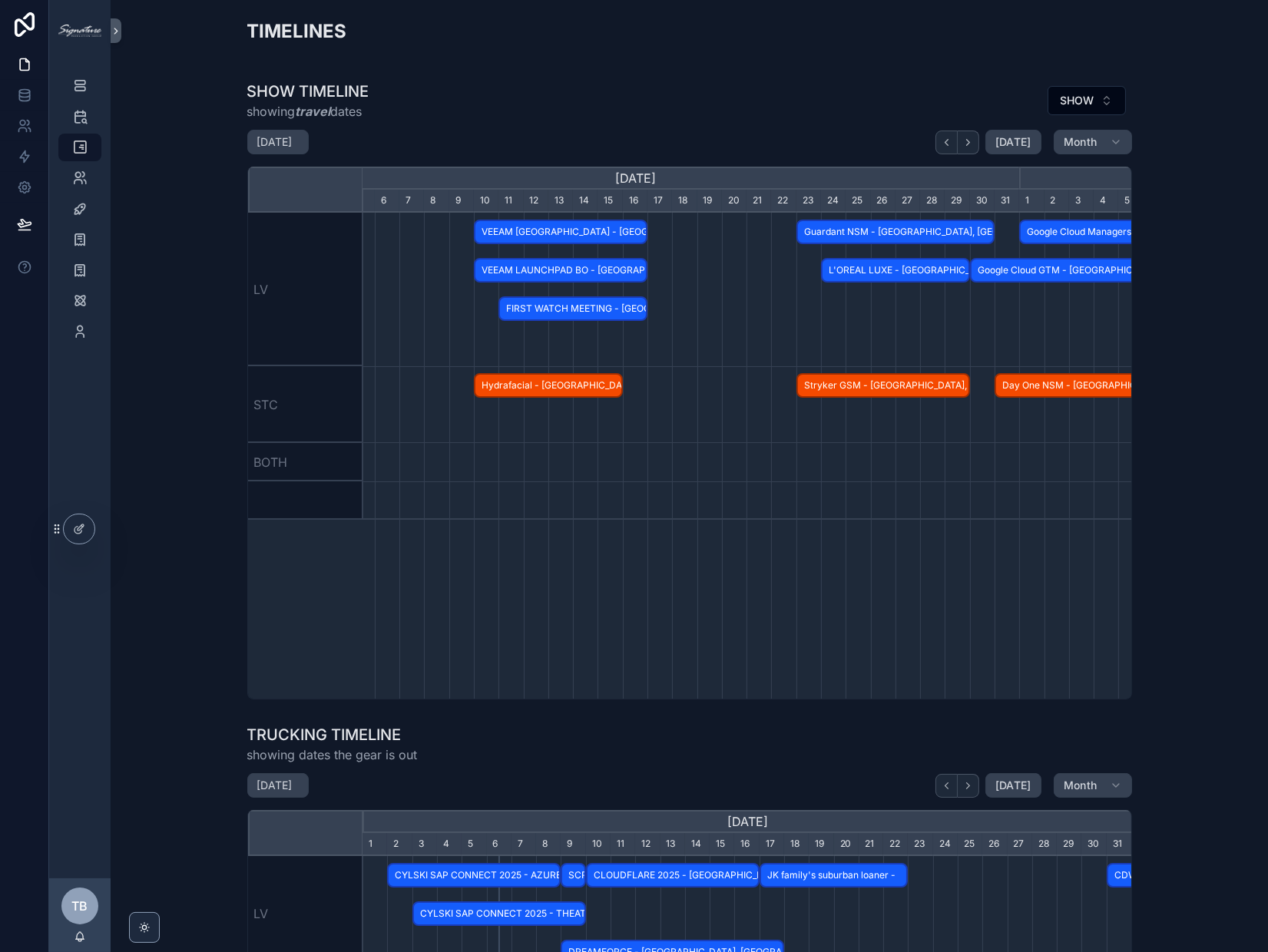
scroll to position [0, 884]
click at [997, 148] on span "[DATE]" at bounding box center [1013, 142] width 36 height 14
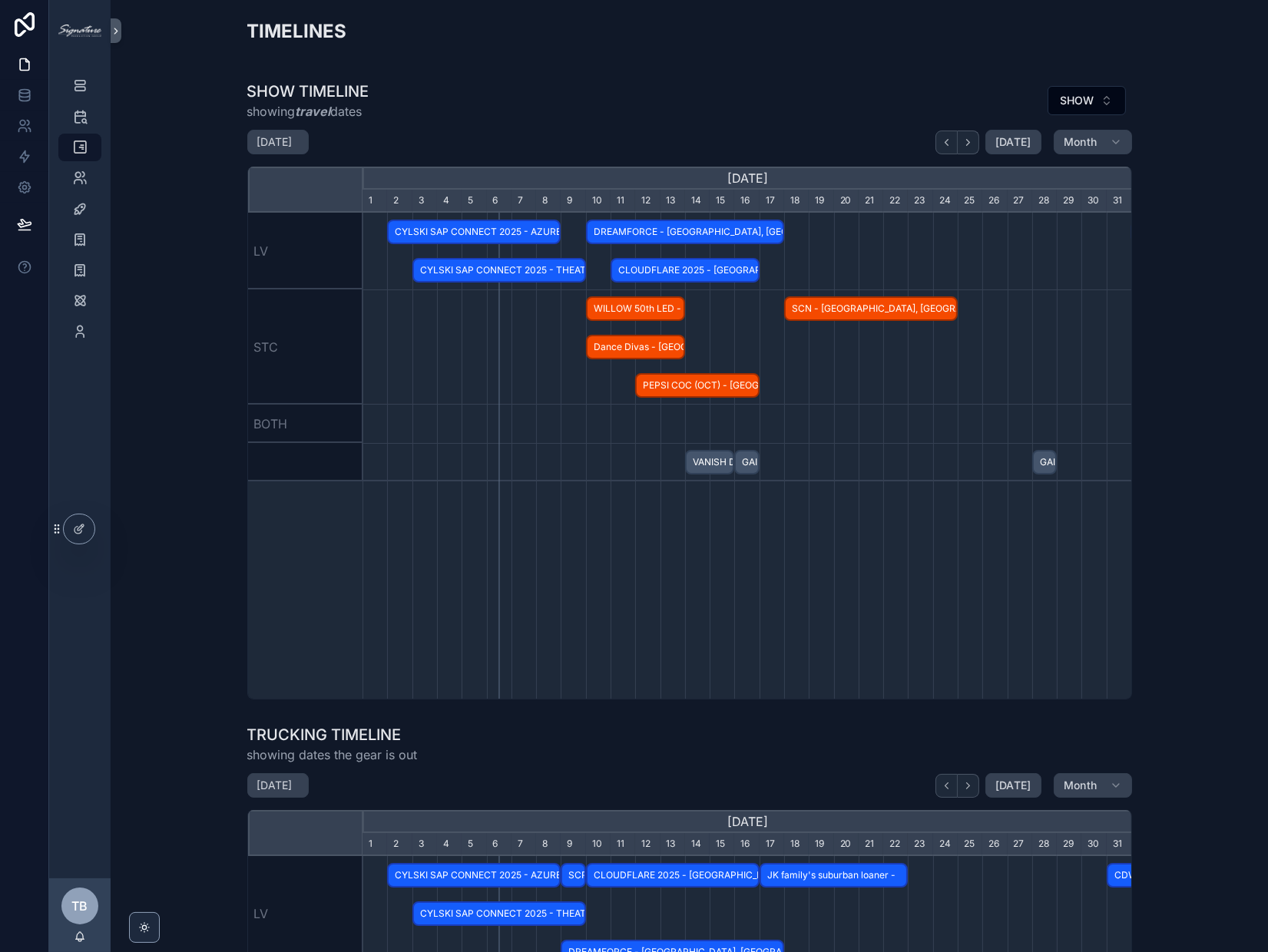
click at [970, 149] on button "scrollable content" at bounding box center [969, 142] width 22 height 24
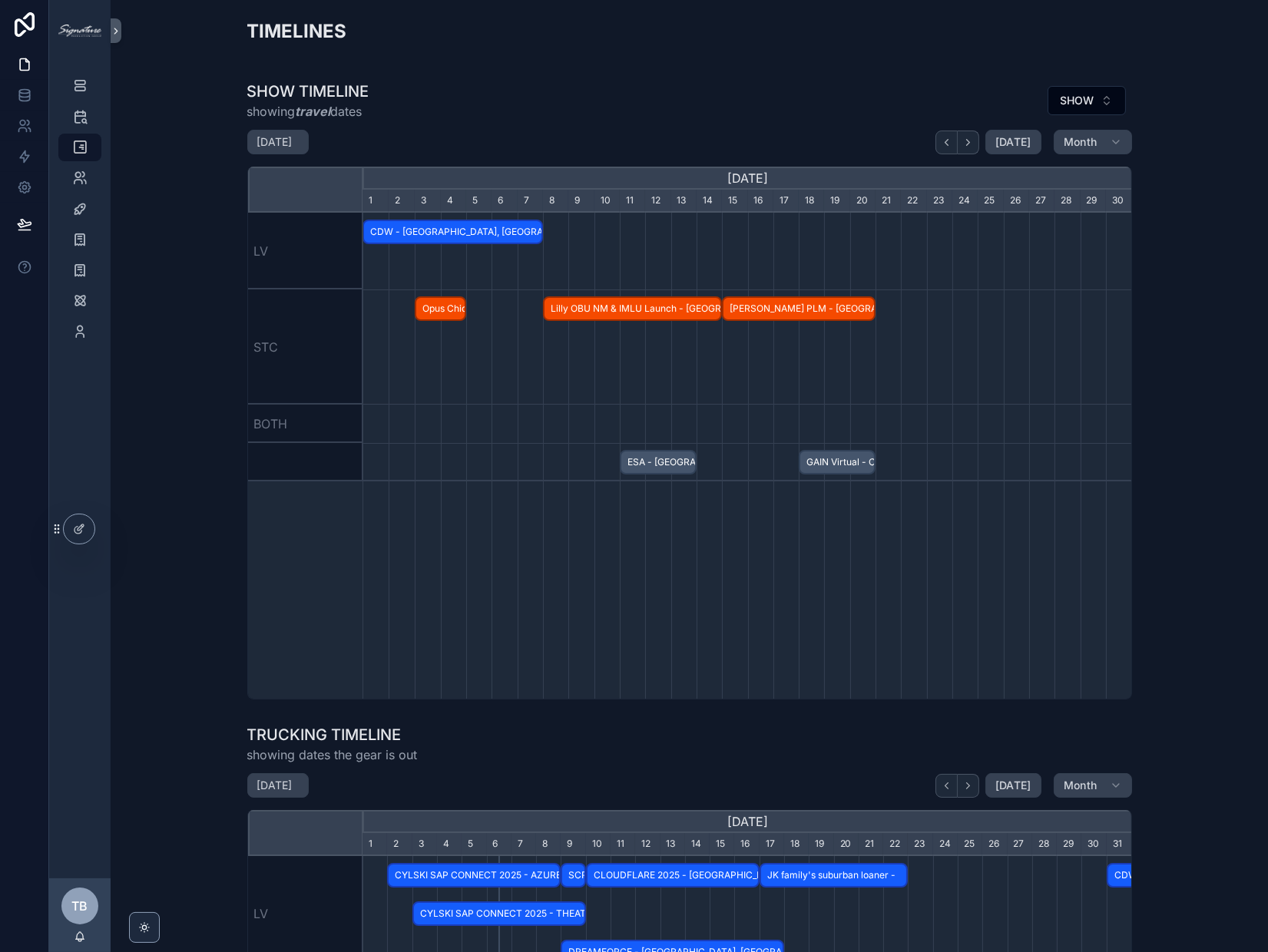
click at [970, 149] on button "scrollable content" at bounding box center [969, 142] width 22 height 24
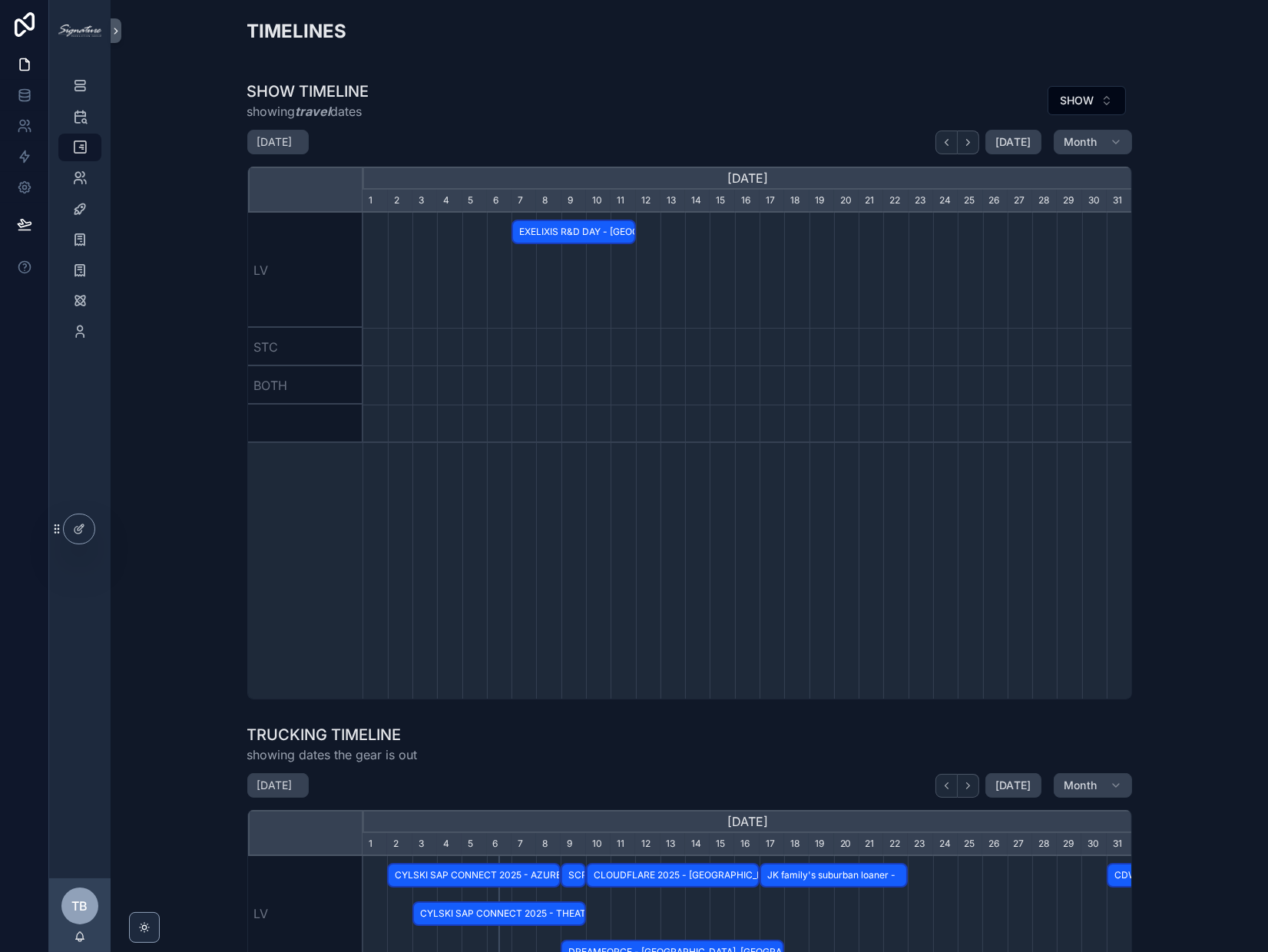
click at [970, 149] on button "scrollable content" at bounding box center [969, 142] width 22 height 24
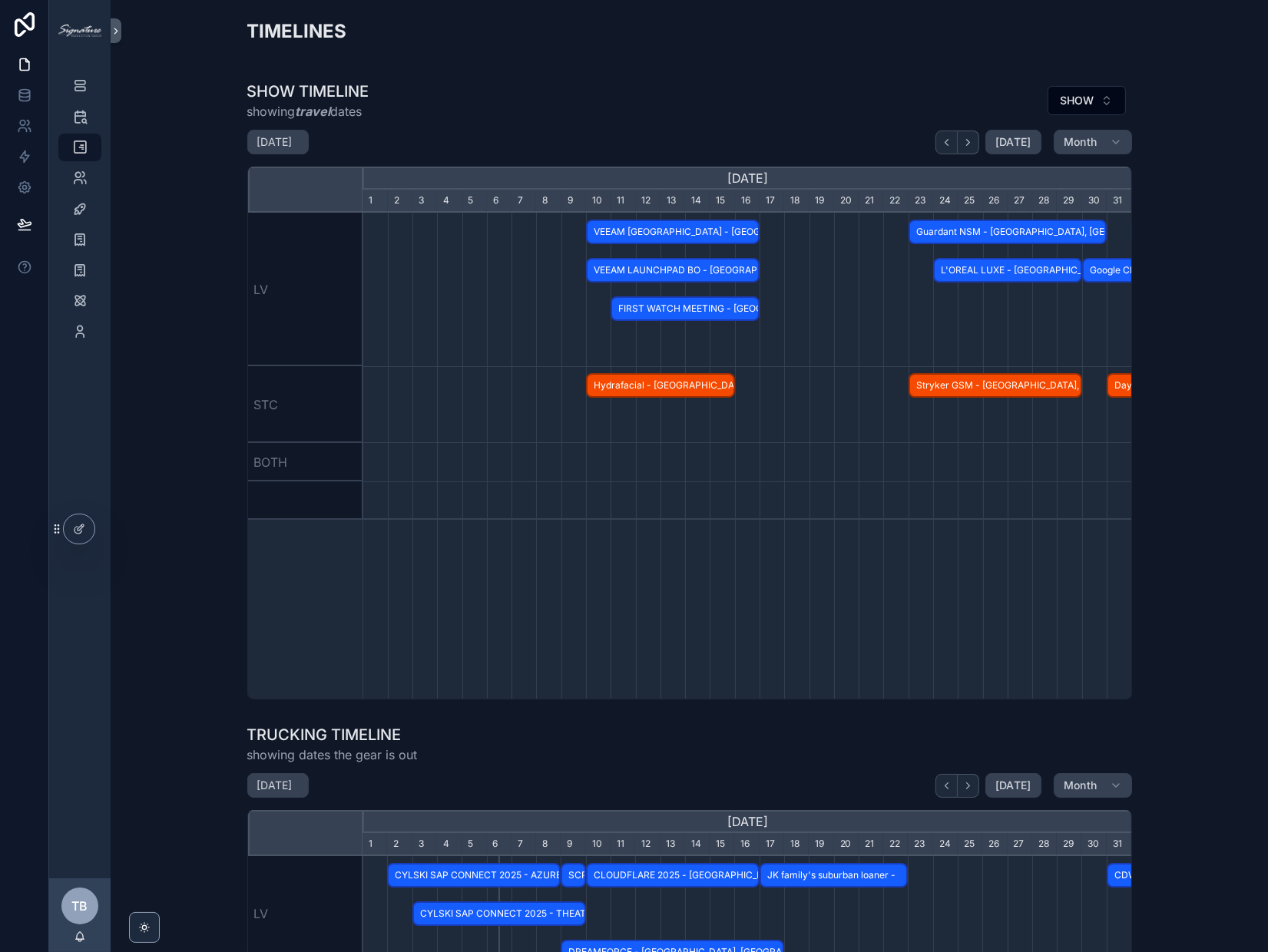
click at [970, 149] on button "scrollable content" at bounding box center [969, 142] width 22 height 24
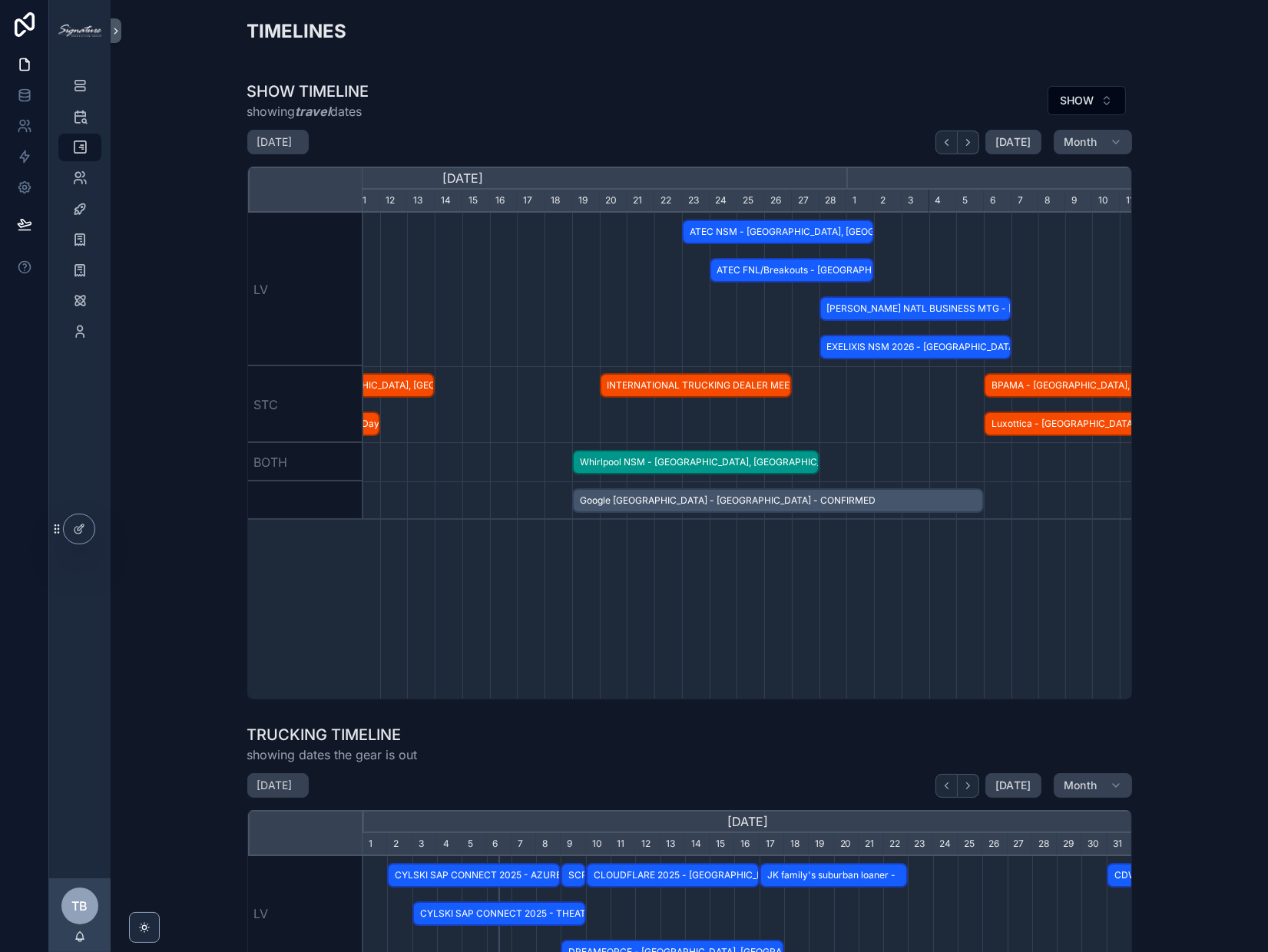
scroll to position [0, 1115]
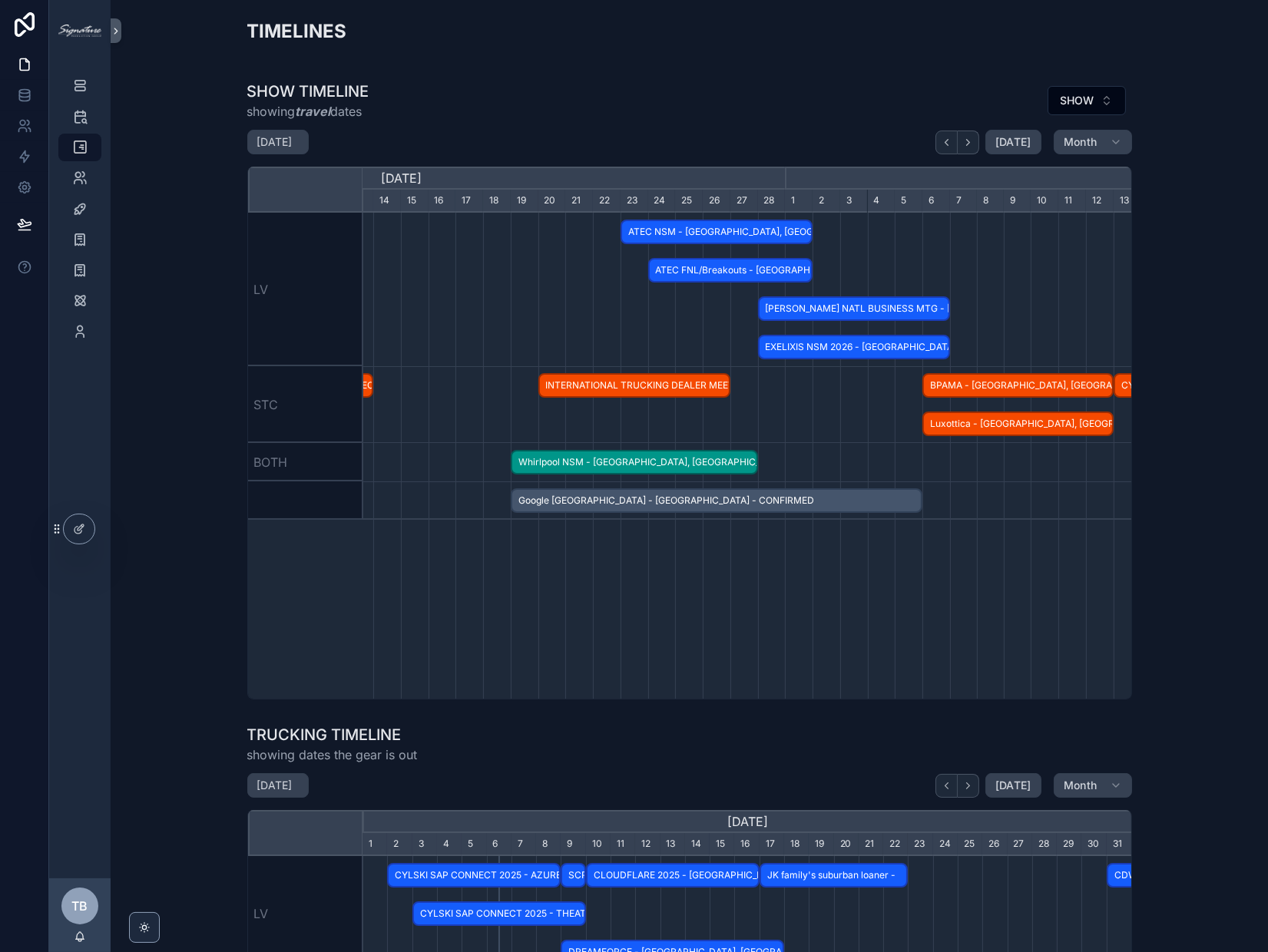
click at [974, 142] on button "scrollable content" at bounding box center [969, 142] width 22 height 24
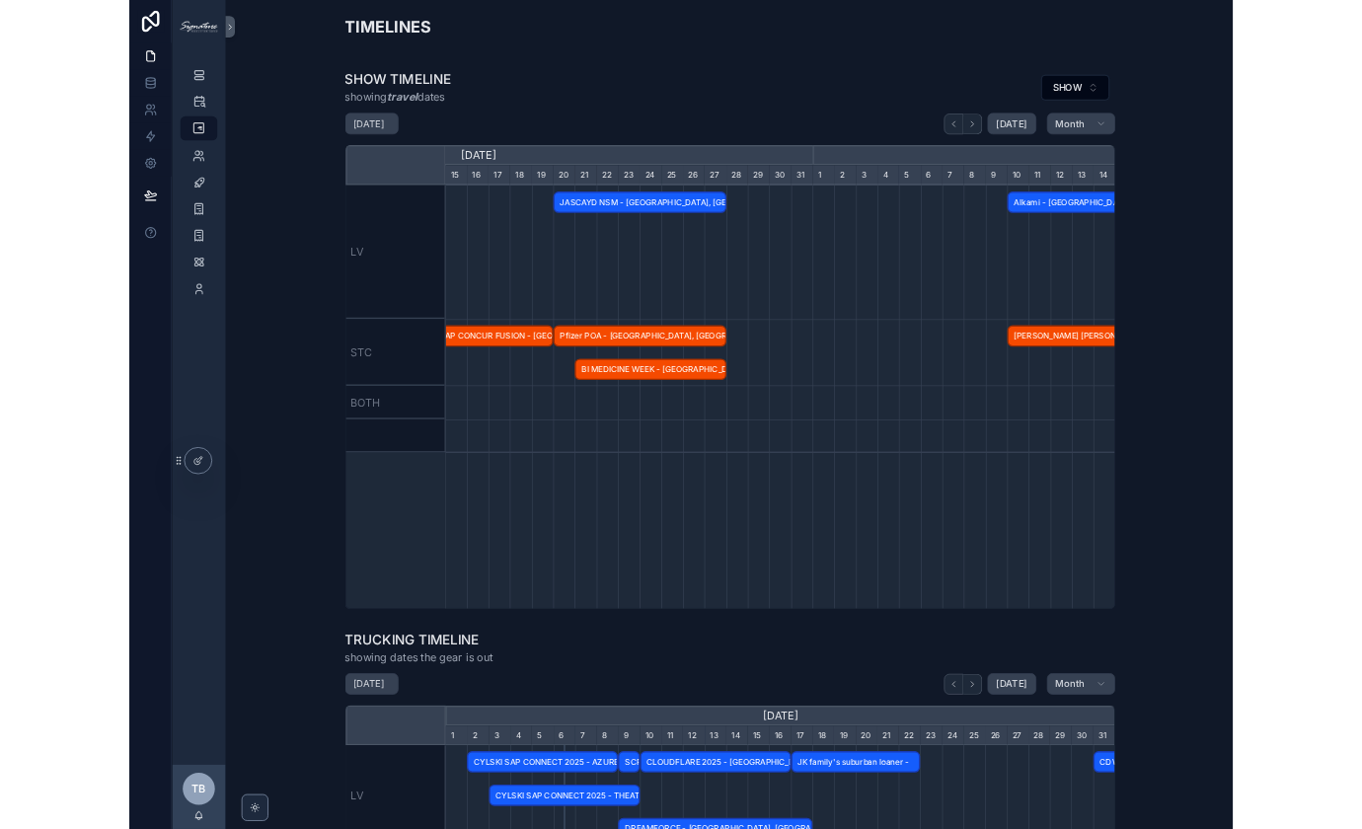
scroll to position [0, 988]
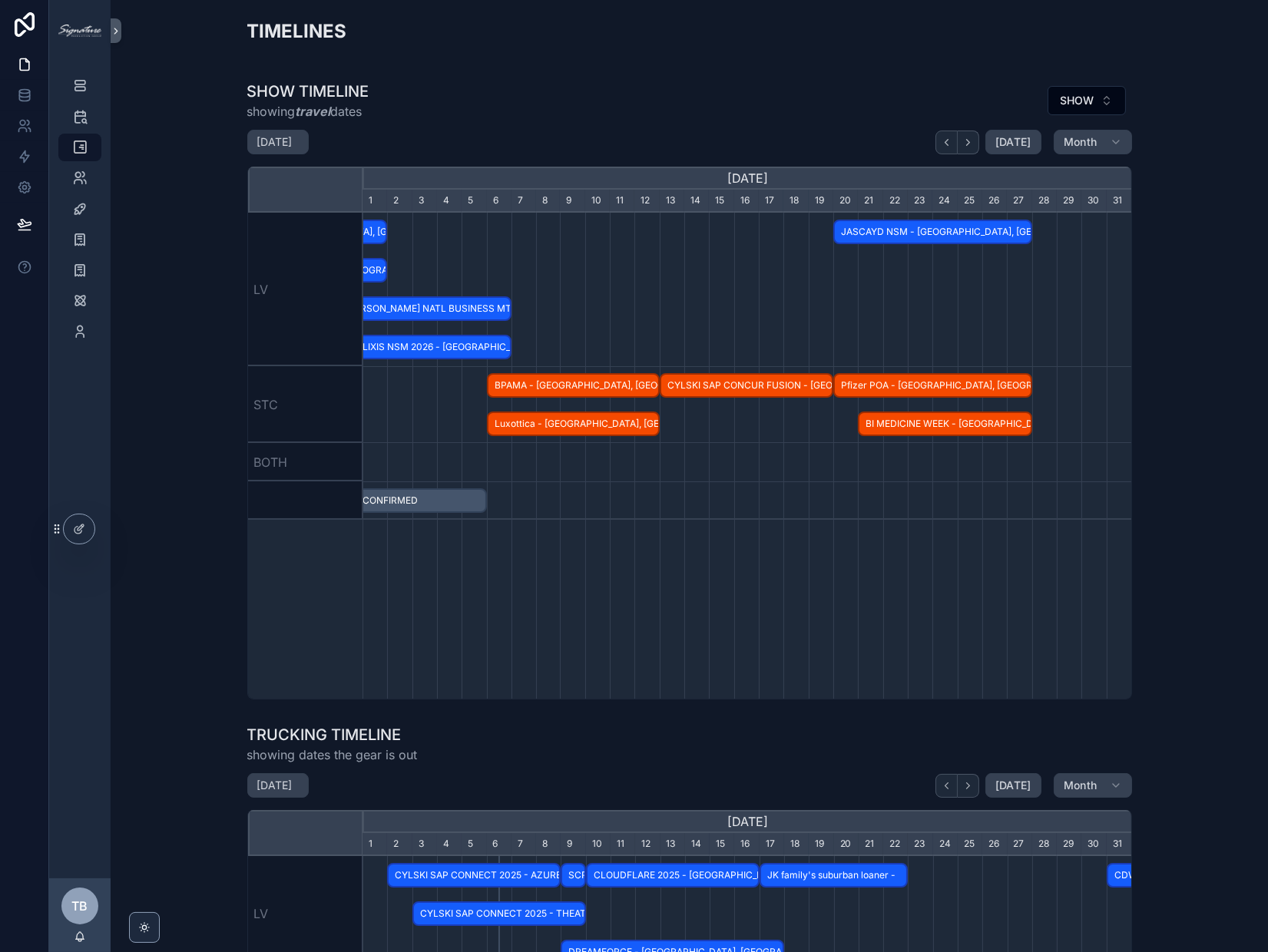
click at [994, 396] on div "Pfizer POA - [GEOGRAPHIC_DATA], [GEOGRAPHIC_DATA] - CONFIRMED" at bounding box center [933, 386] width 199 height 26
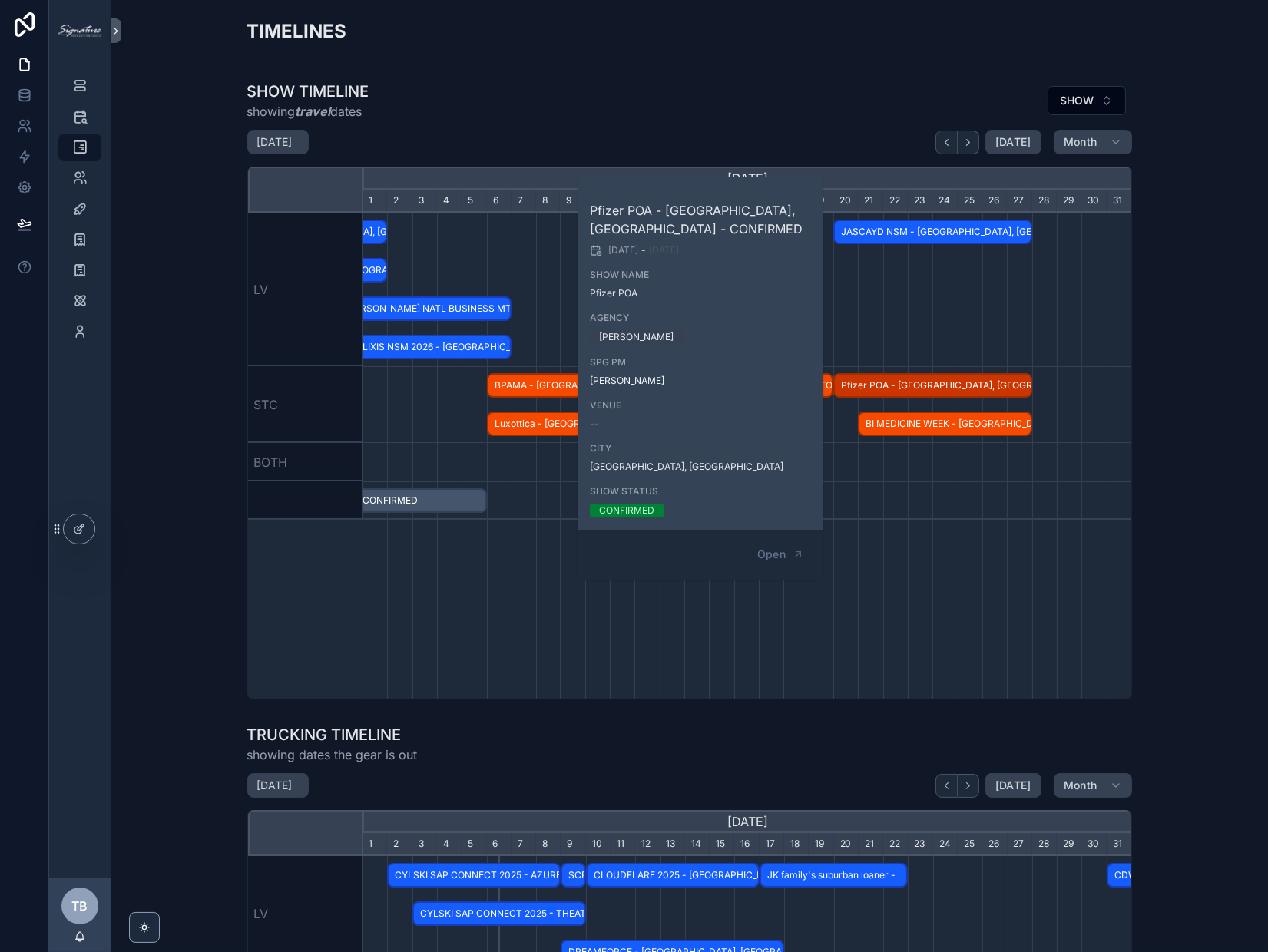
click at [951, 590] on div "Stryker GSM - Orlando, FL - CONFIRMED Guardant NSM - Los Angeles, CA - CONFIRME…" at bounding box center [747, 455] width 768 height 486
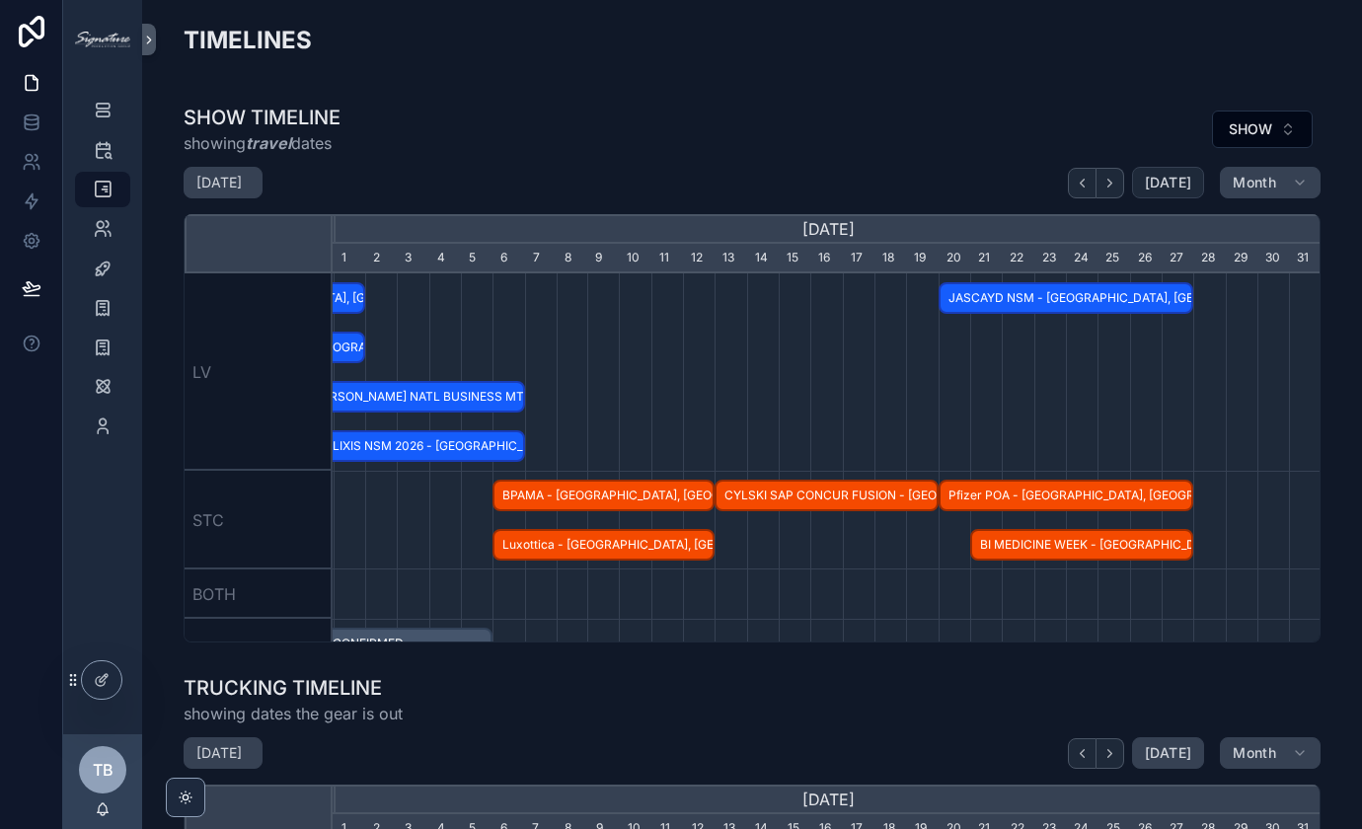
click at [1162, 183] on span "[DATE]" at bounding box center [1168, 183] width 46 height 18
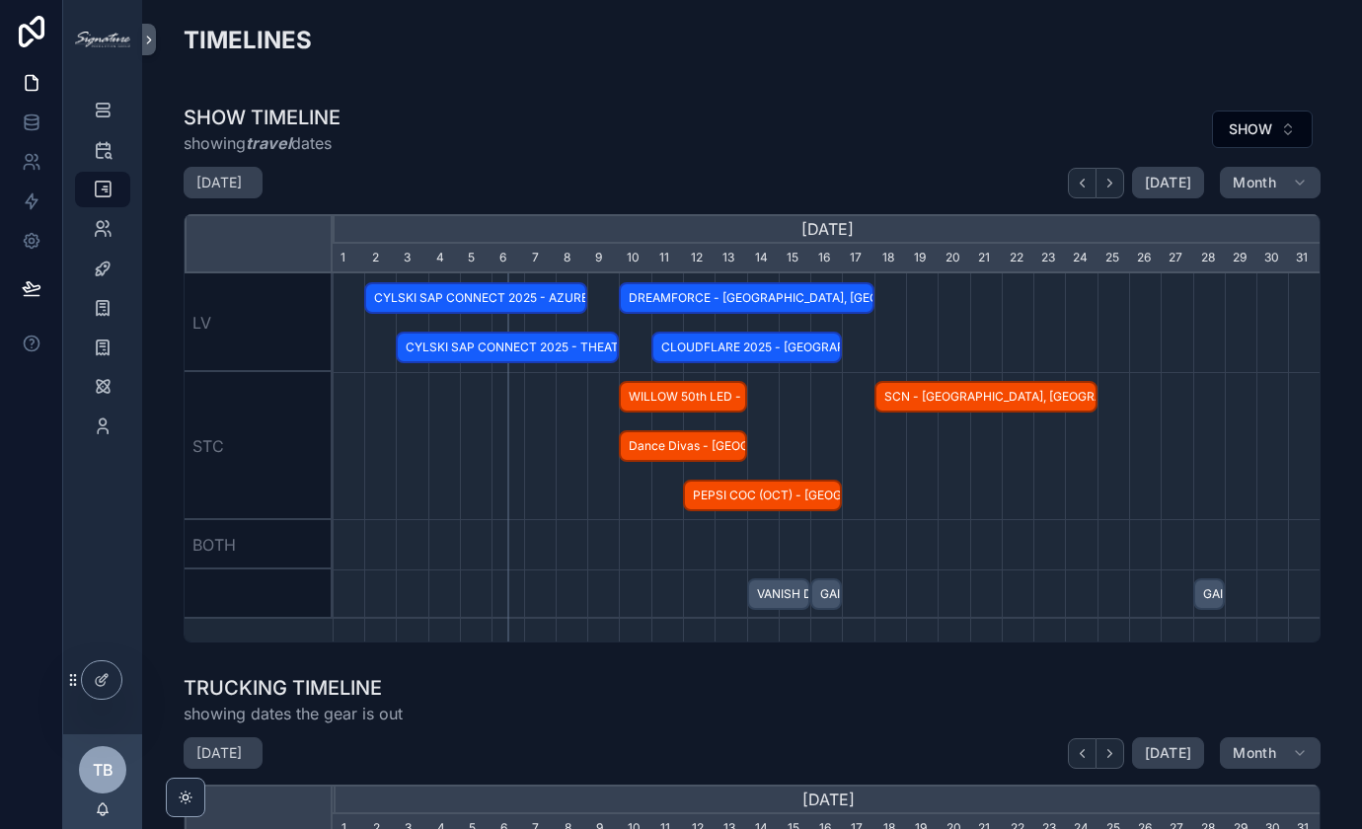
click at [1100, 181] on button "scrollable content" at bounding box center [1111, 183] width 28 height 31
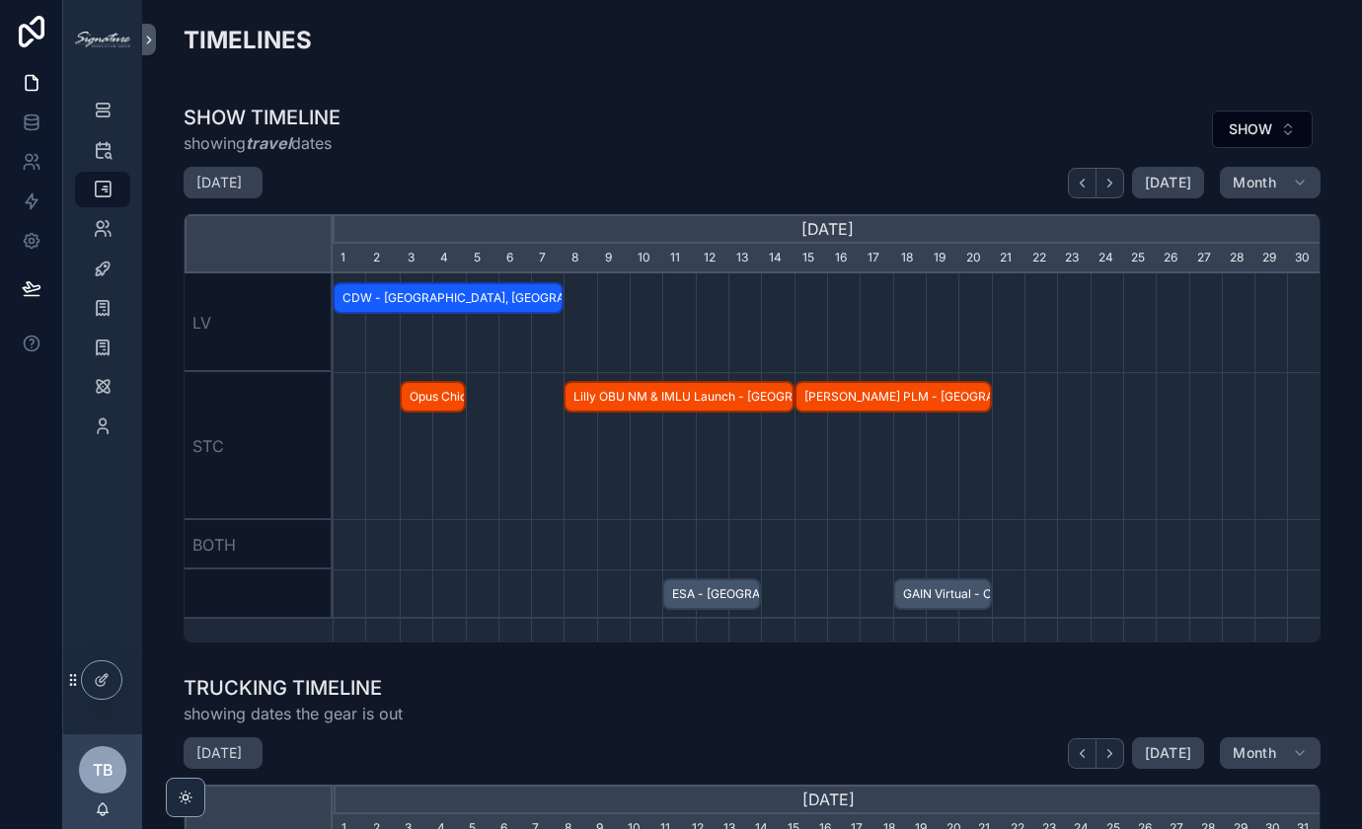
click at [1100, 181] on button "scrollable content" at bounding box center [1111, 183] width 28 height 31
click at [1101, 181] on button "scrollable content" at bounding box center [1111, 183] width 28 height 31
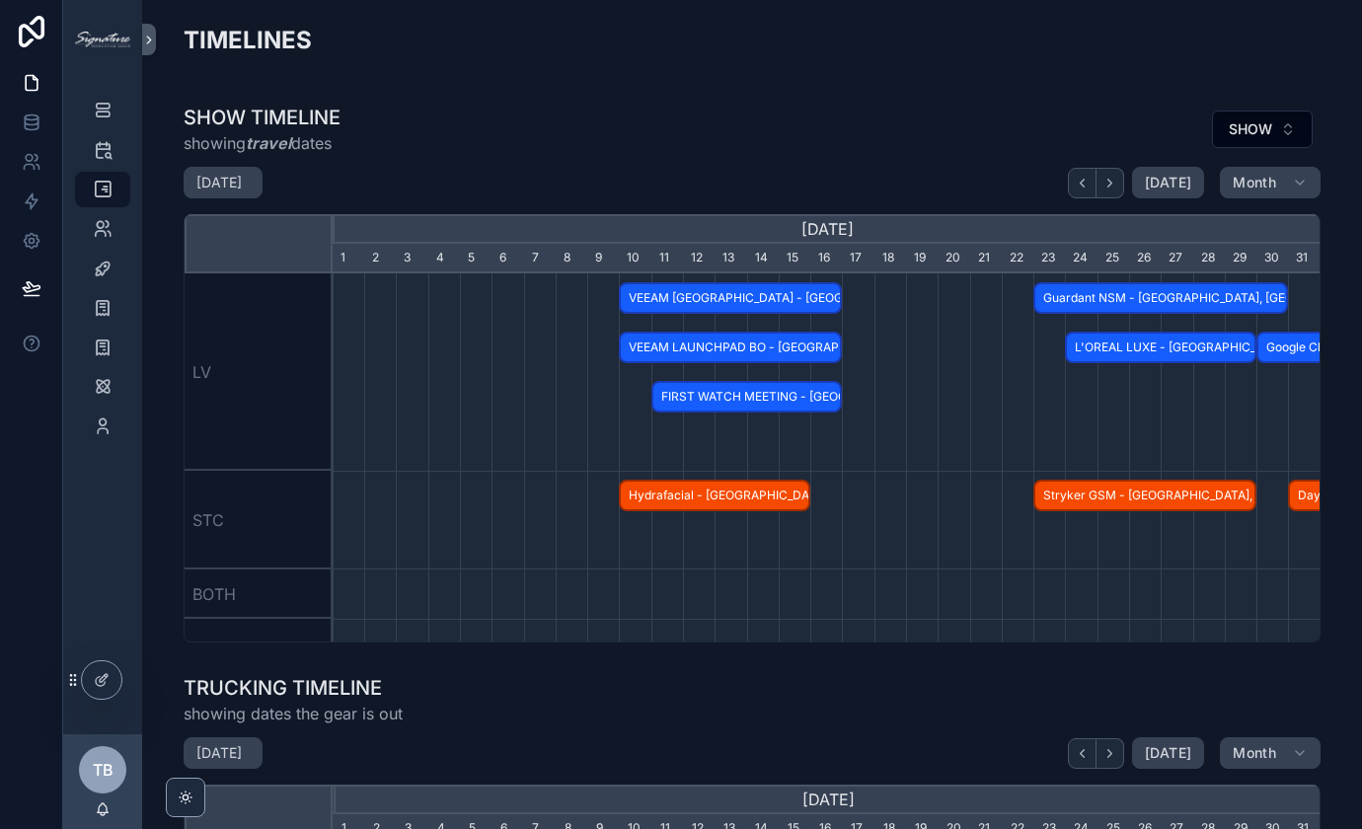
click at [1102, 181] on icon "scrollable content" at bounding box center [1109, 183] width 15 height 15
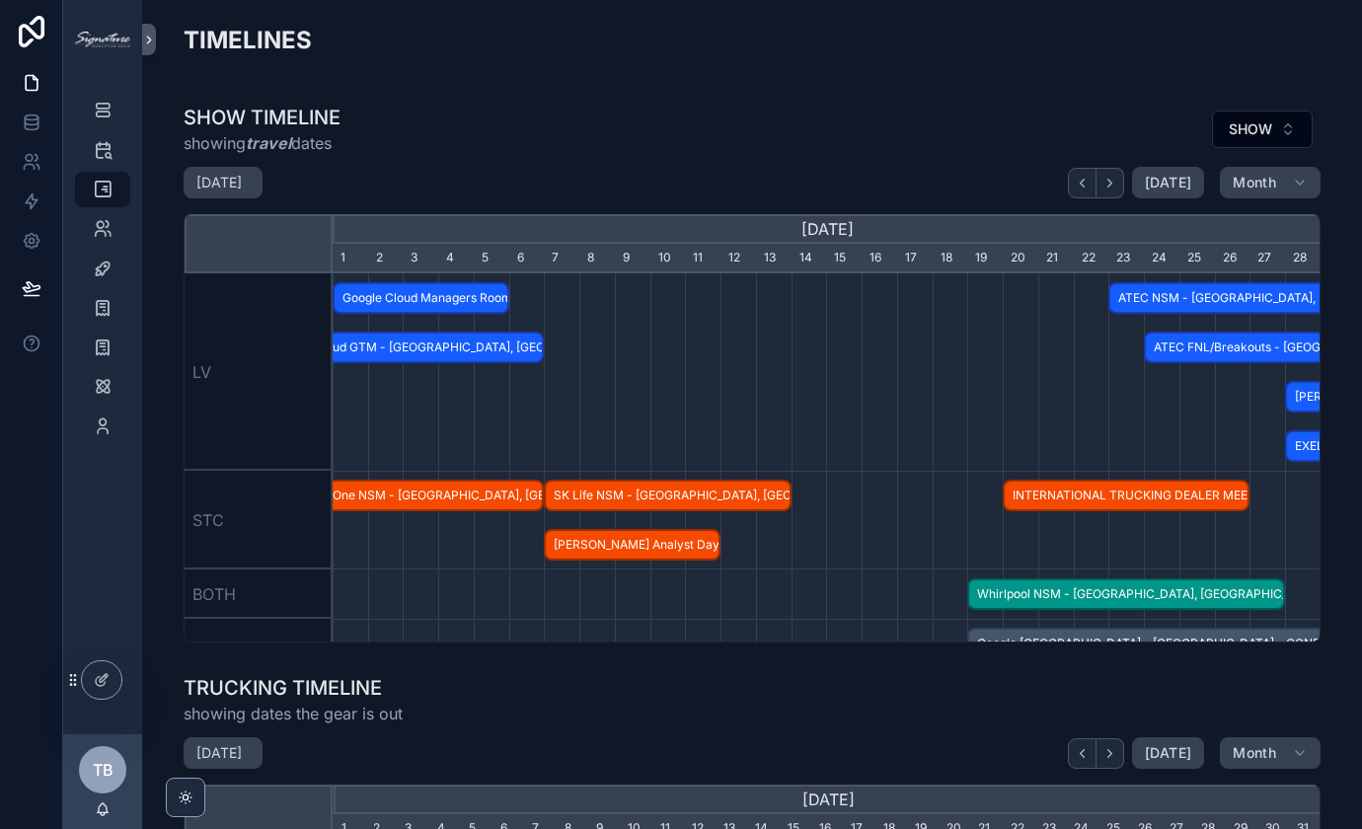
click at [1084, 182] on icon "scrollable content" at bounding box center [1082, 183] width 15 height 15
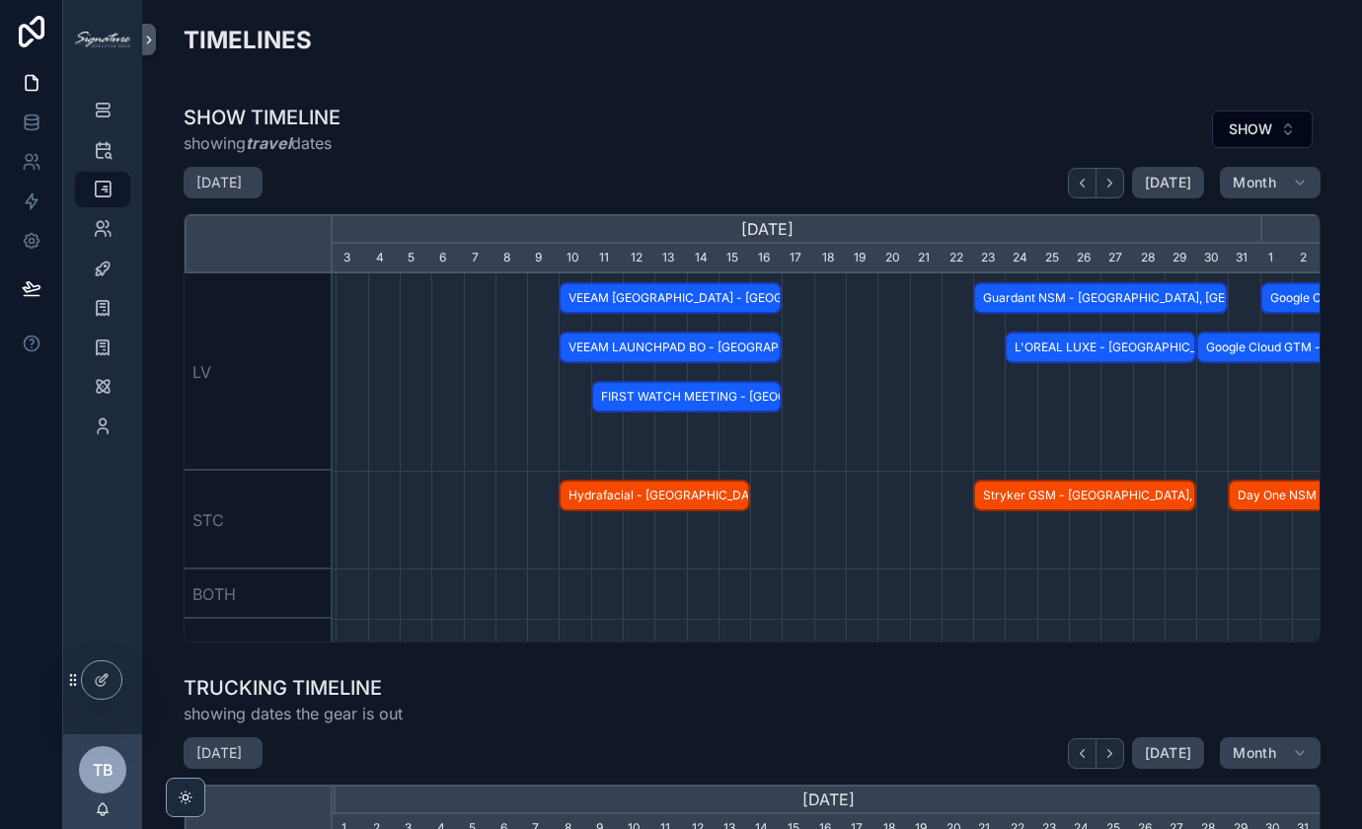
scroll to position [0, 1048]
click at [857, 354] on div "scrollable content" at bounding box center [766, 371] width 2964 height 197
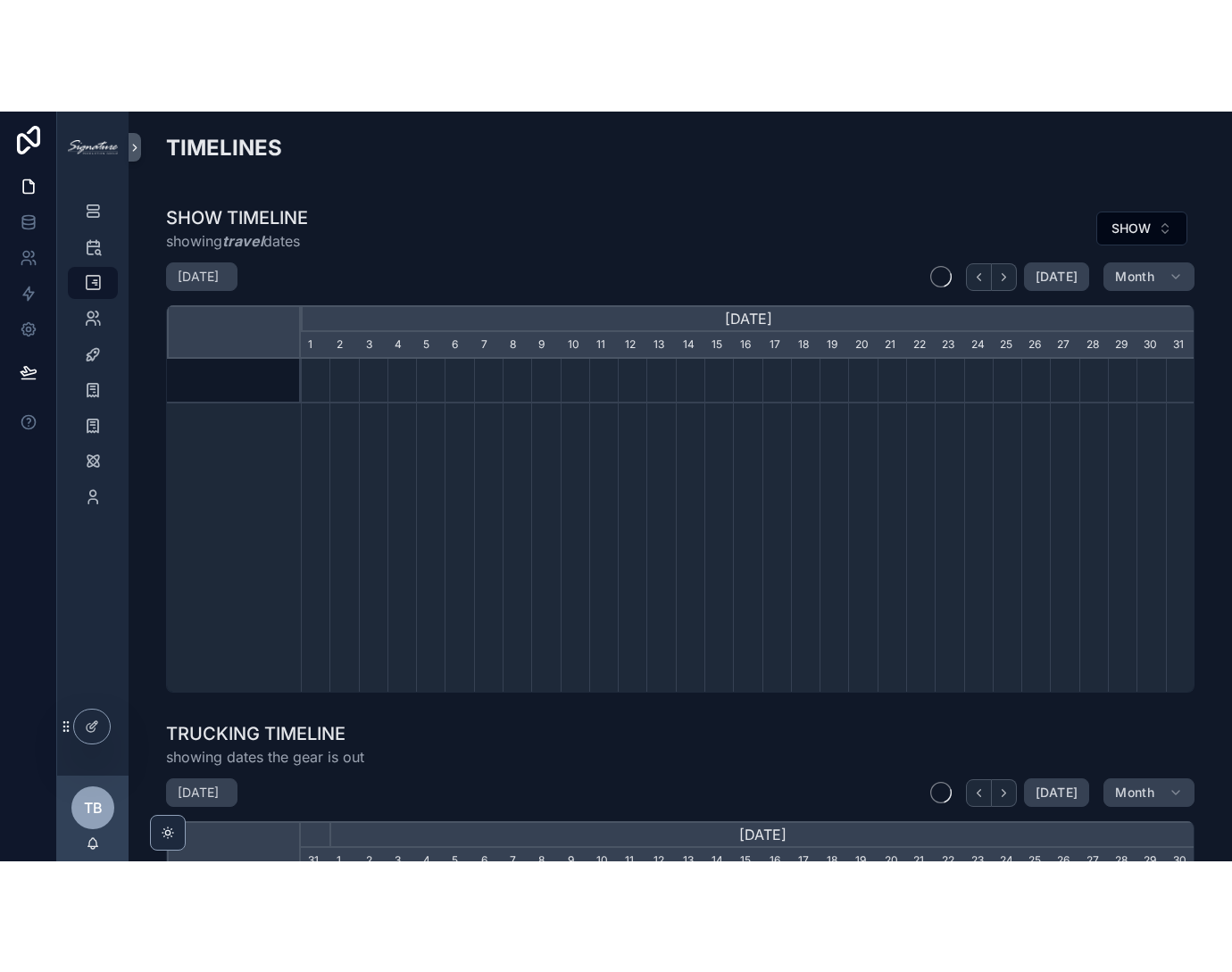
scroll to position [0, 894]
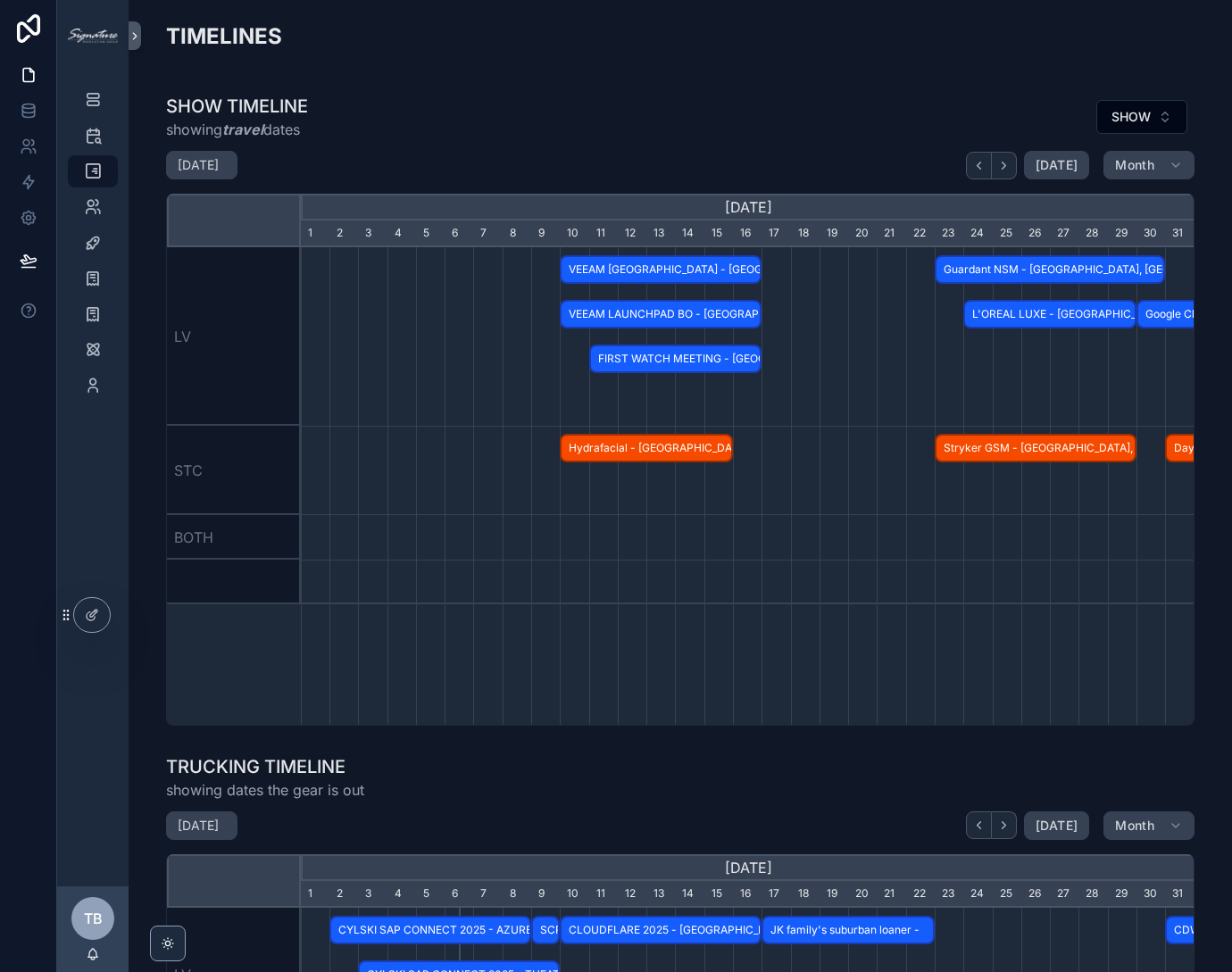
click at [997, 165] on icon "scrollable content" at bounding box center [1003, 165] width 14 height 14
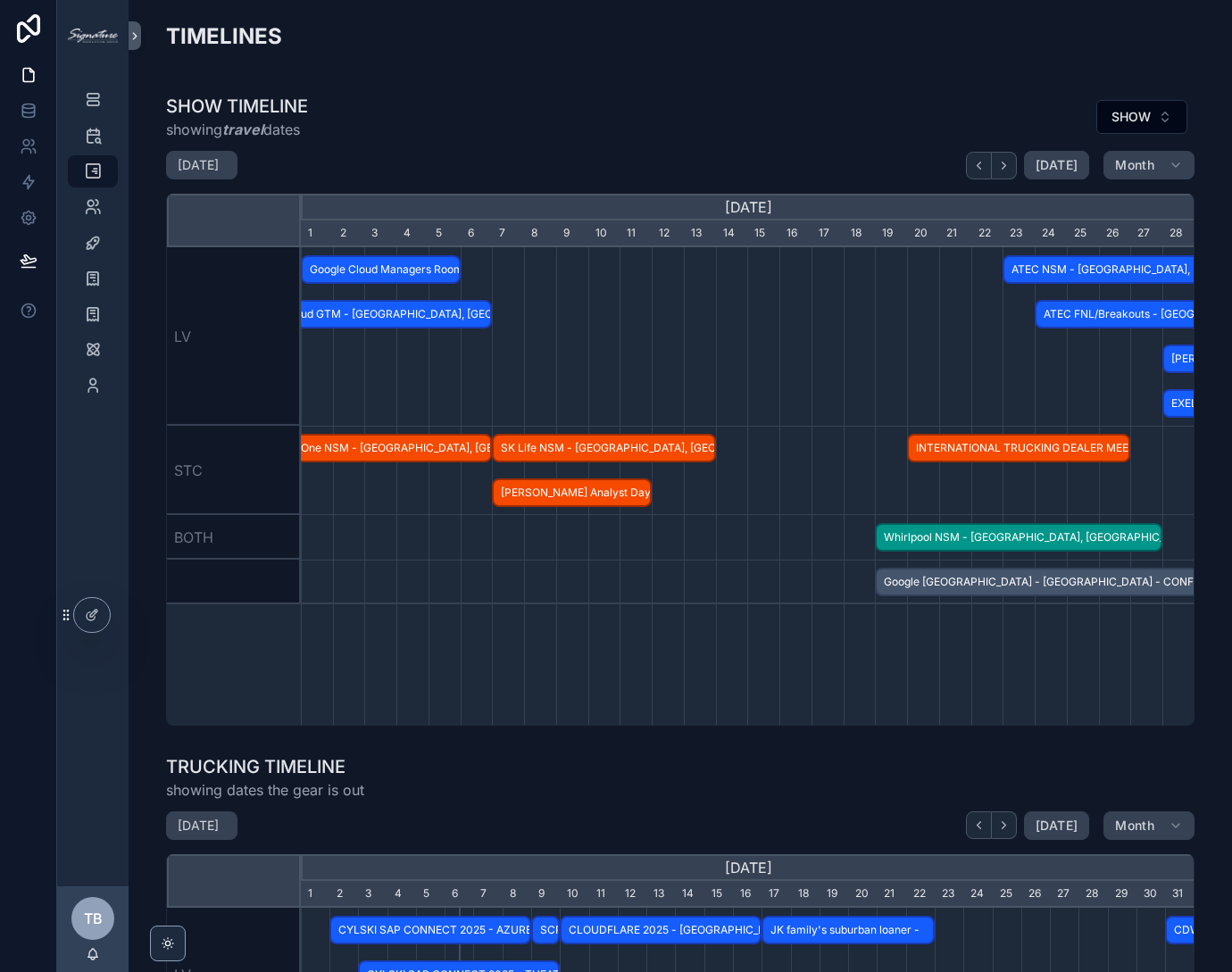
click at [1003, 166] on icon "scrollable content" at bounding box center [1003, 165] width 14 height 14
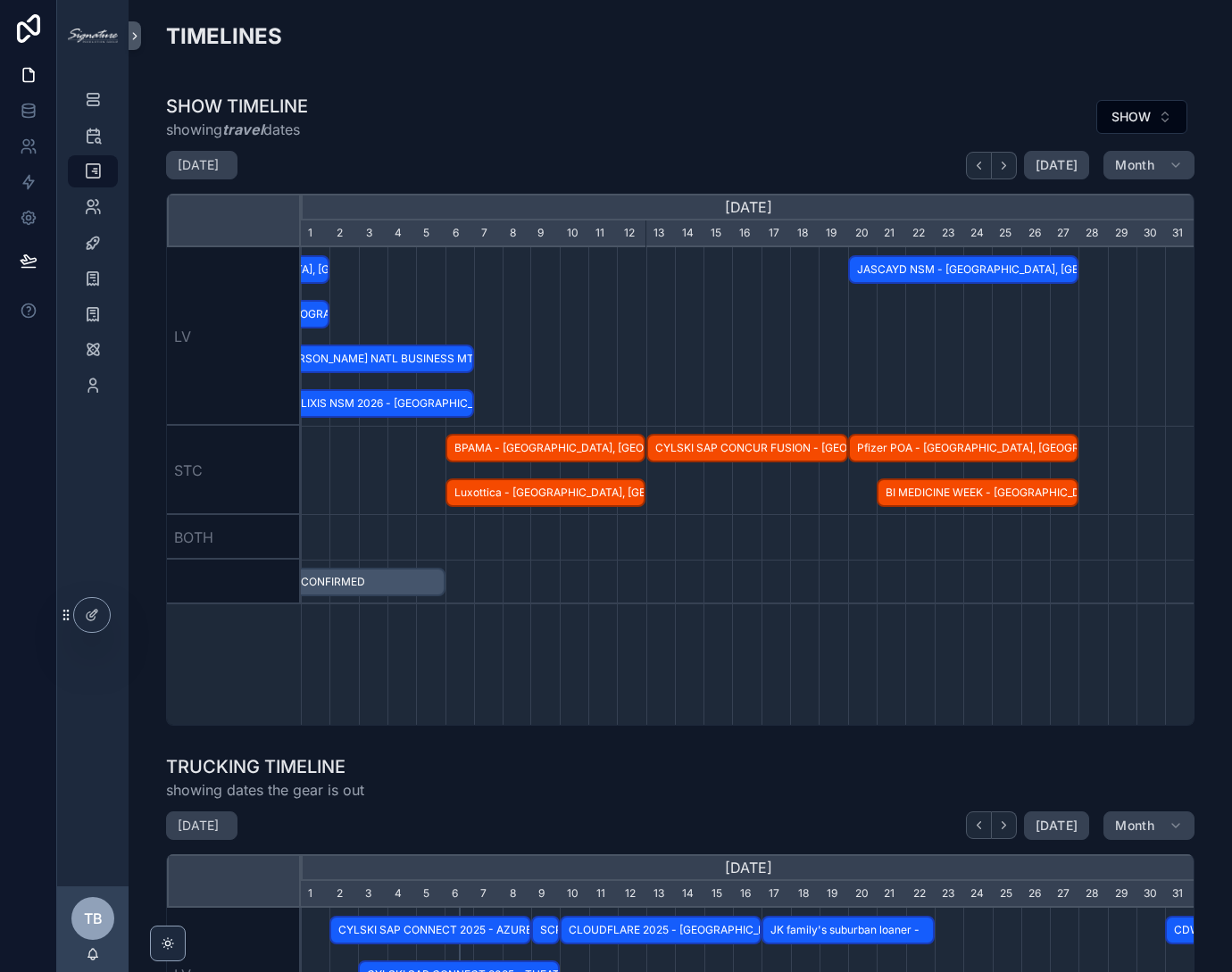
click at [972, 168] on icon "scrollable content" at bounding box center [979, 165] width 14 height 14
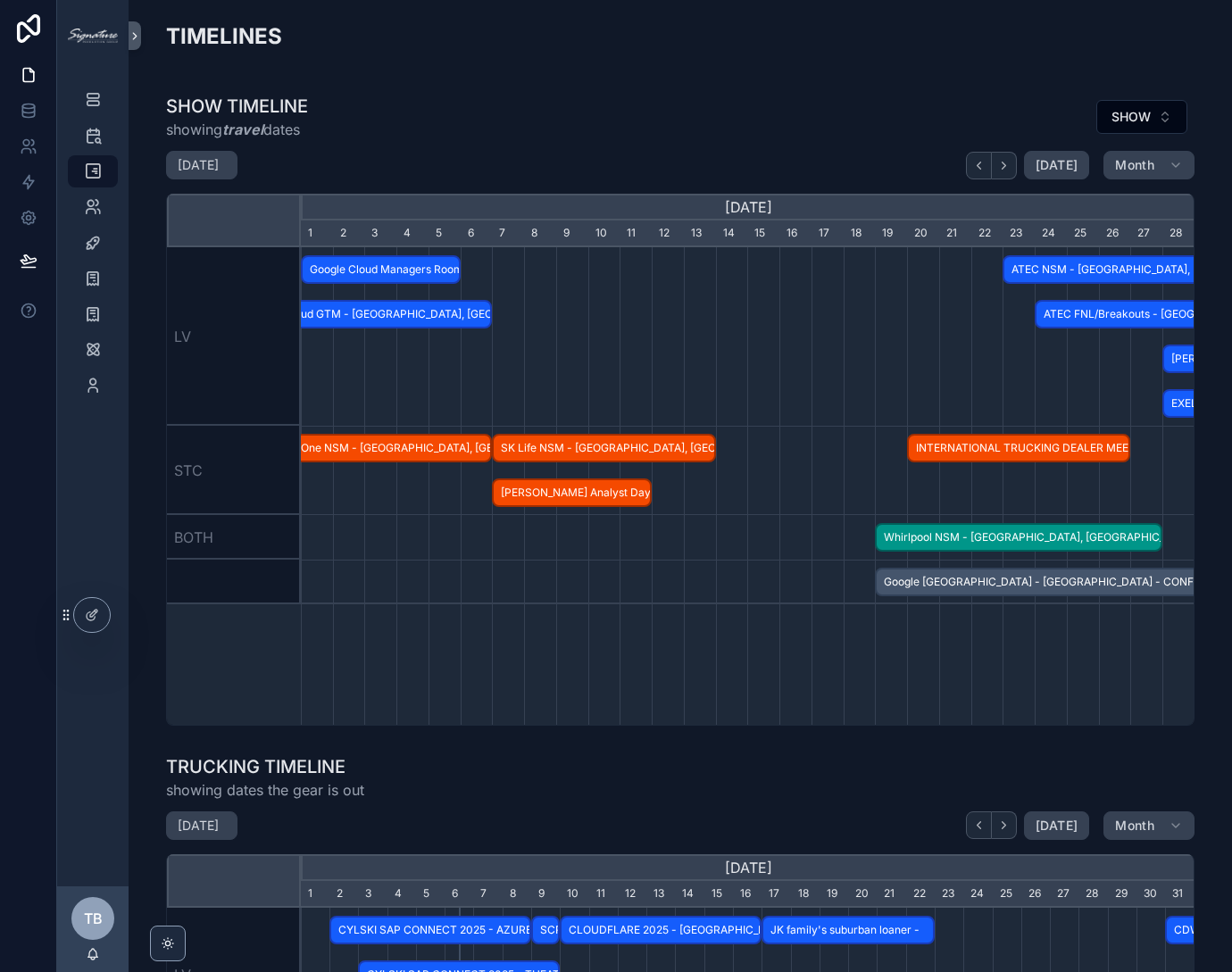
click at [977, 168] on icon "scrollable content" at bounding box center [979, 165] width 14 height 14
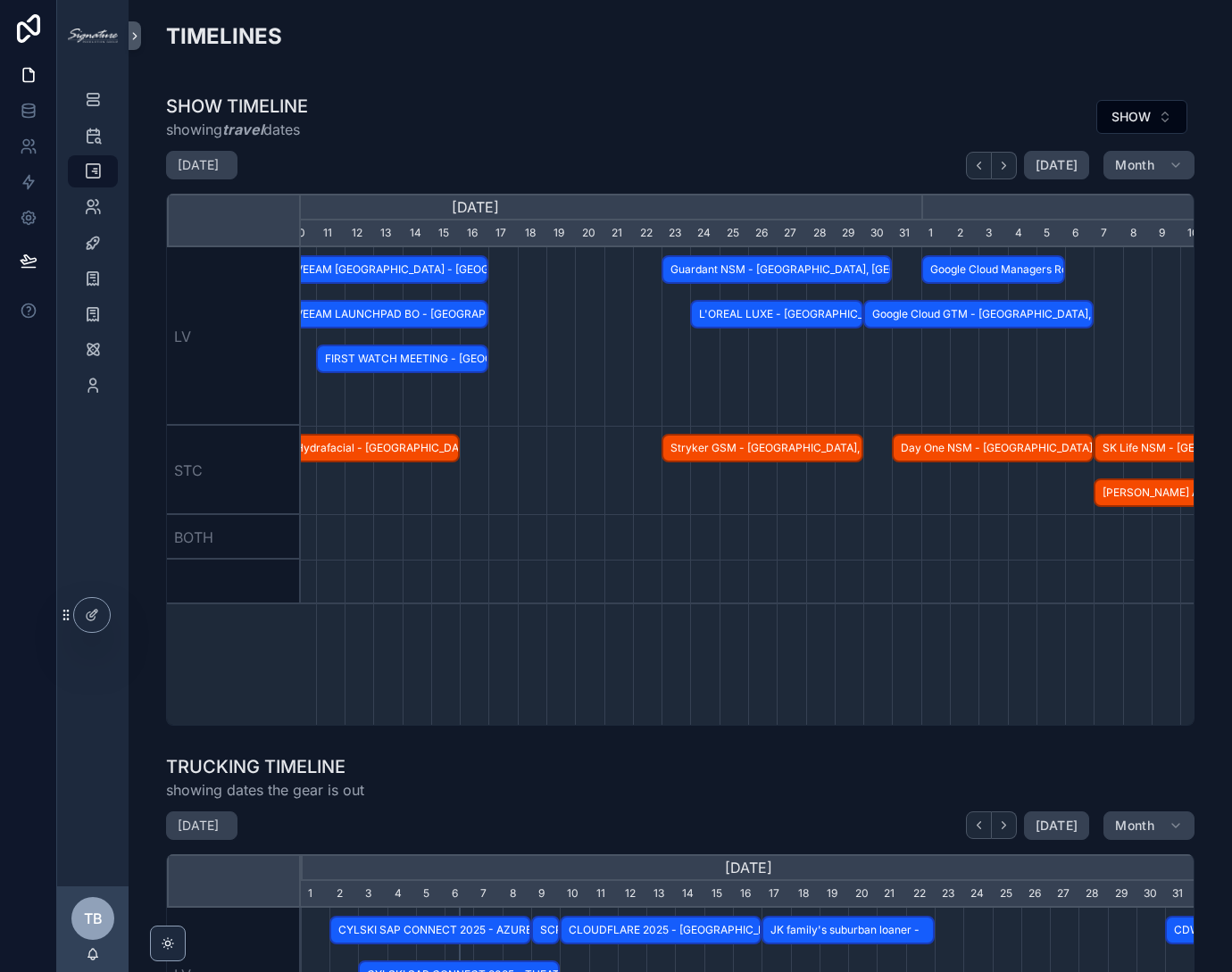
scroll to position [0, 1118]
